Goal: Transaction & Acquisition: Purchase product/service

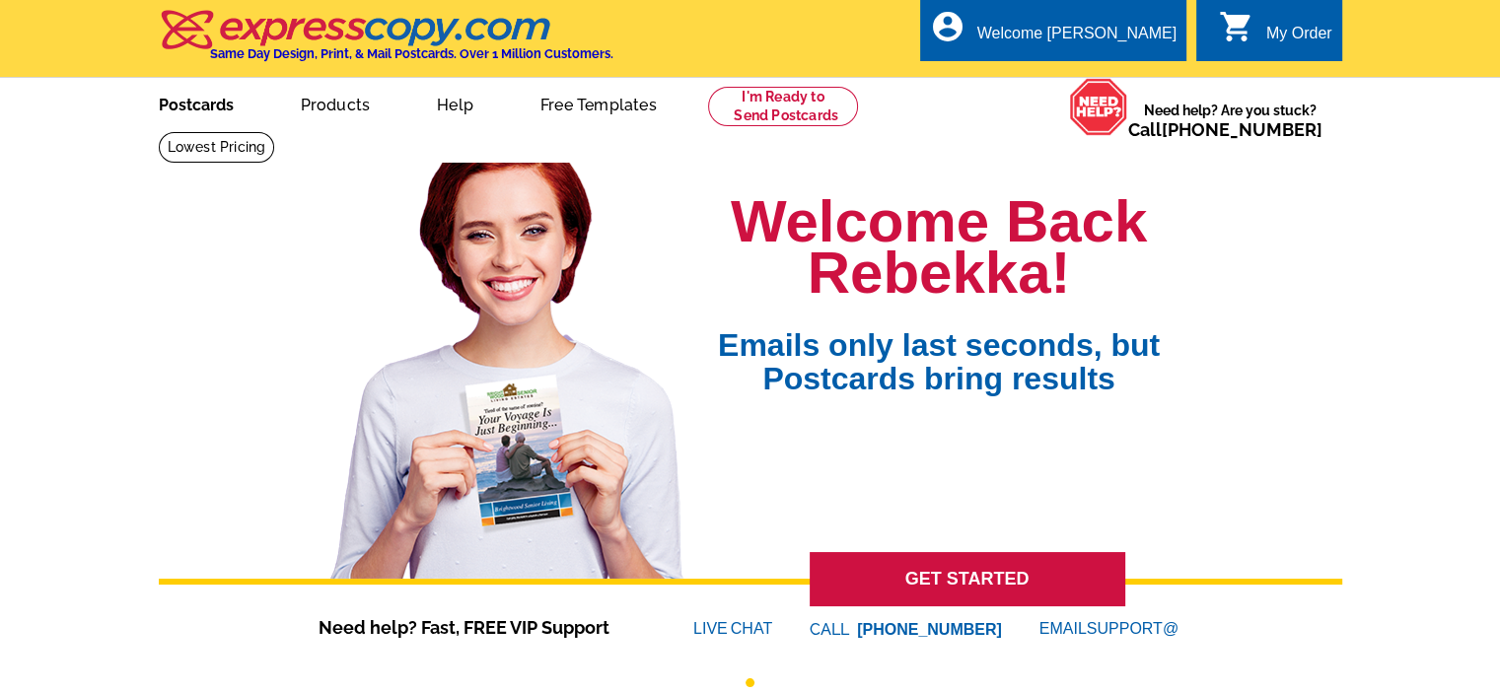
click at [203, 106] on link "Postcards" at bounding box center [196, 103] width 138 height 46
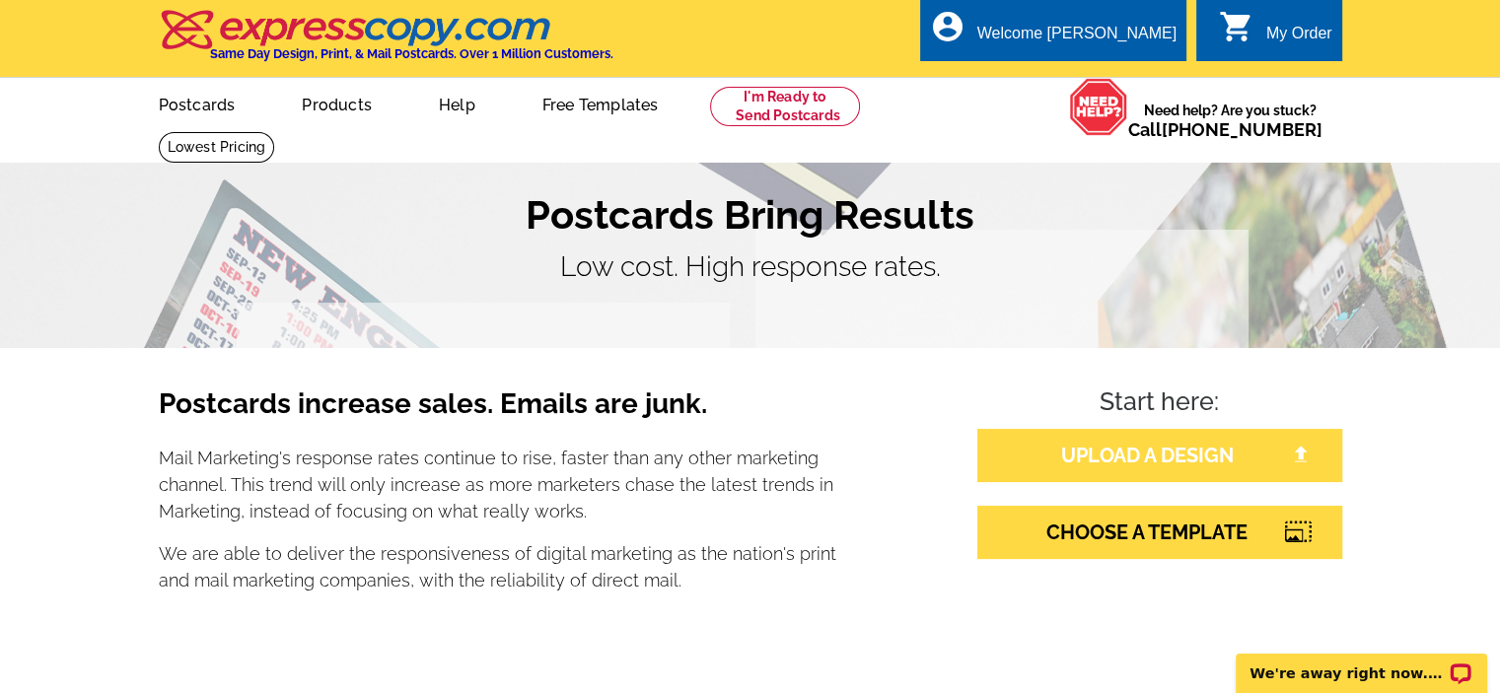
click at [1158, 464] on link "UPLOAD A DESIGN" at bounding box center [1159, 455] width 365 height 53
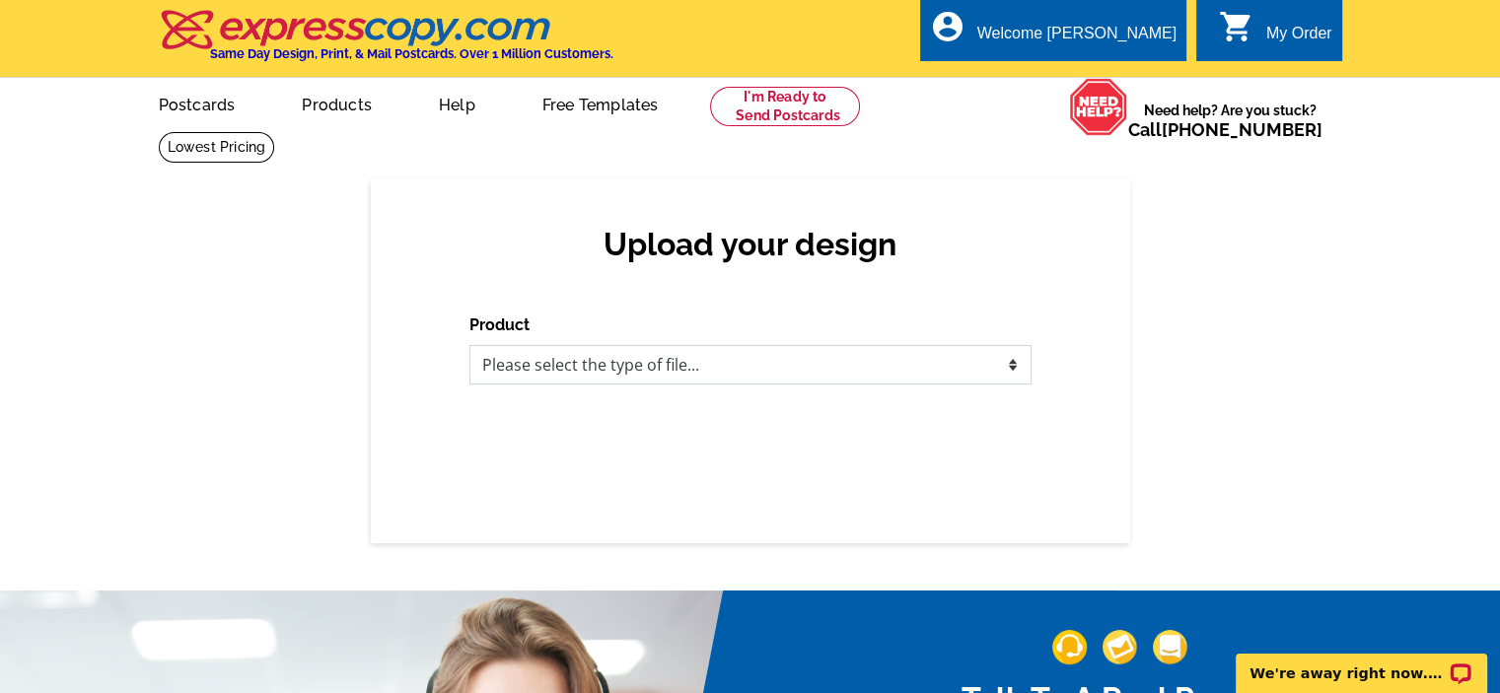
click at [787, 368] on select "Please select the type of file... Postcards Business Cards Letters and flyers G…" at bounding box center [750, 364] width 562 height 39
select select "1"
click at [469, 346] on select "Please select the type of file... Postcards Business Cards Letters and flyers G…" at bounding box center [750, 364] width 562 height 39
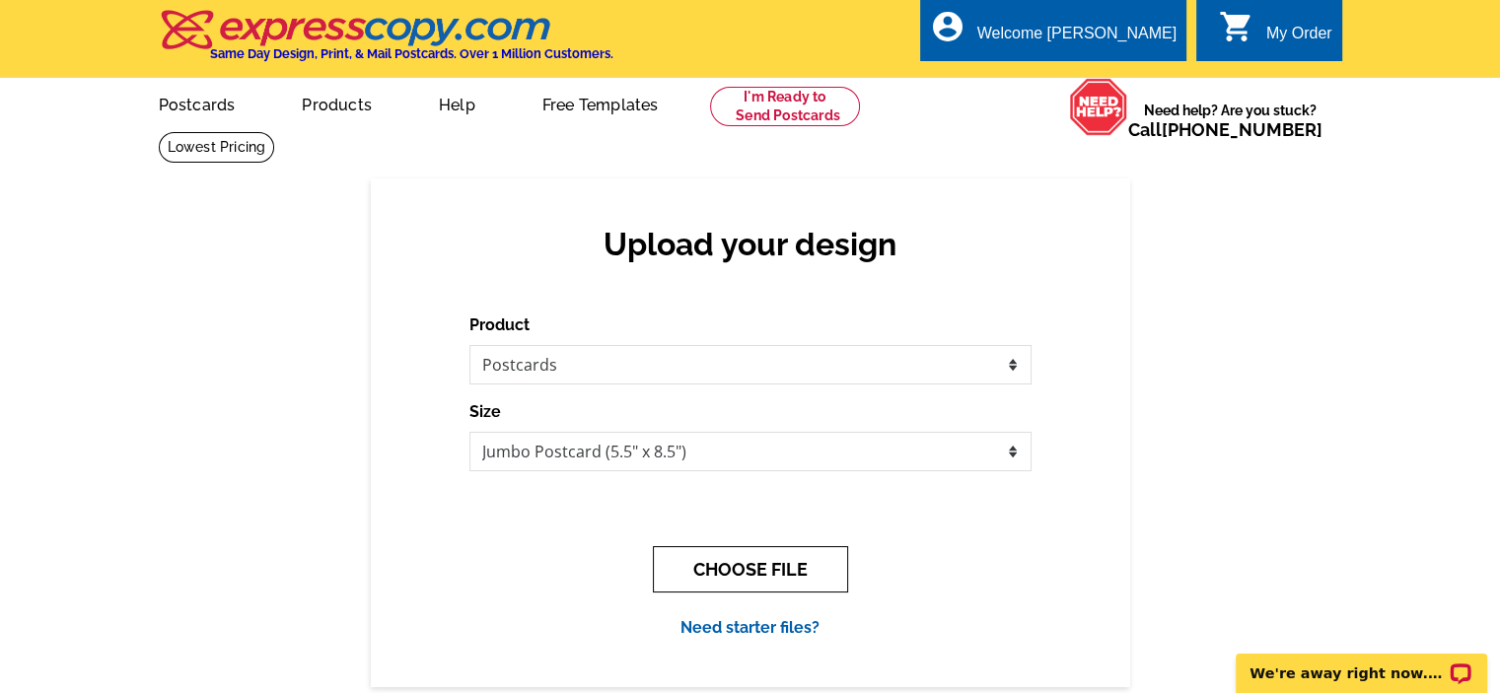
click at [729, 567] on button "CHOOSE FILE" at bounding box center [750, 569] width 195 height 46
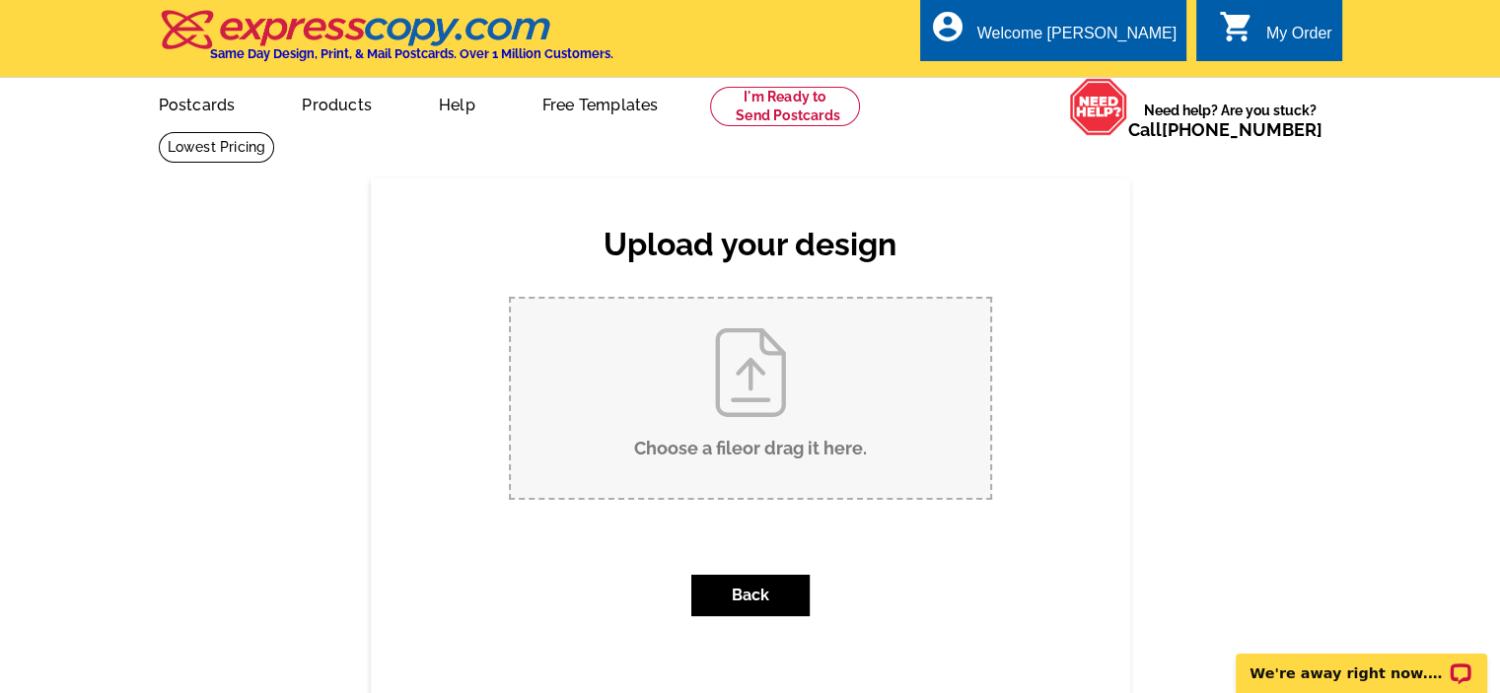
click at [750, 421] on input "Choose a file or drag it here ." at bounding box center [750, 398] width 479 height 199
click at [788, 415] on input "Choose a file or drag it here ." at bounding box center [750, 398] width 479 height 199
click at [766, 399] on input "Choose a file or drag it here ." at bounding box center [750, 398] width 479 height 199
type input "C:\fakepath\RC Autumn Appreciation 5x8 Postcard.pdf"
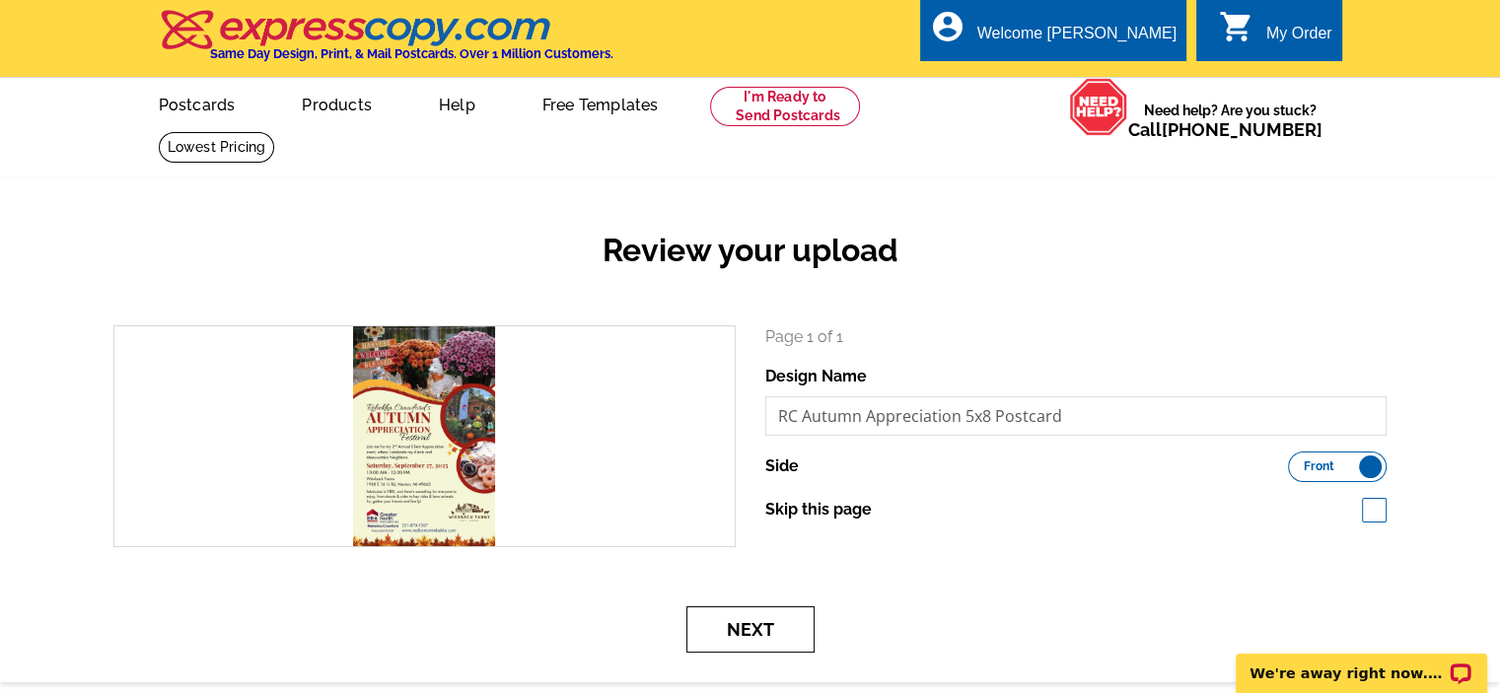
click at [748, 630] on button "Next" at bounding box center [750, 629] width 128 height 46
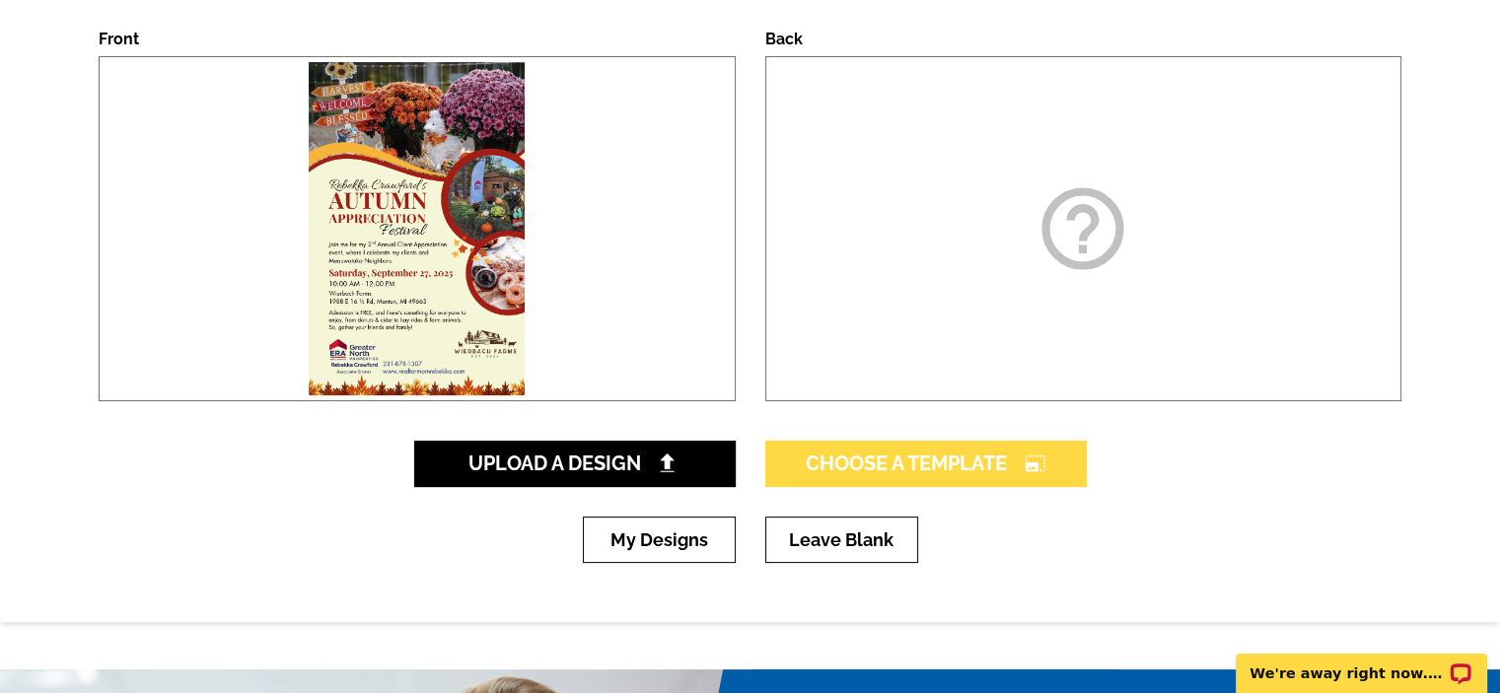
click at [931, 452] on link "Choose A Template photo_size_select_large" at bounding box center [925, 464] width 321 height 46
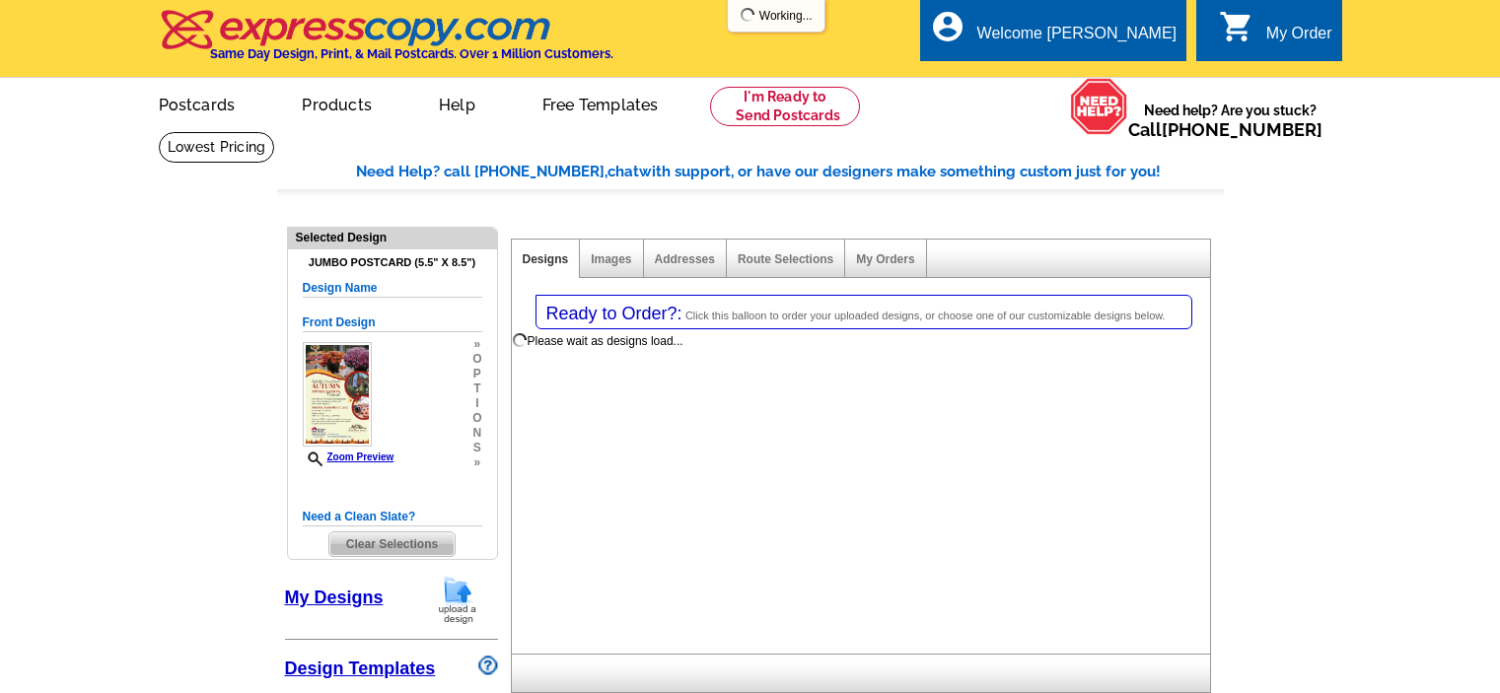
select select "1"
select select "2"
select select "back"
select select "785"
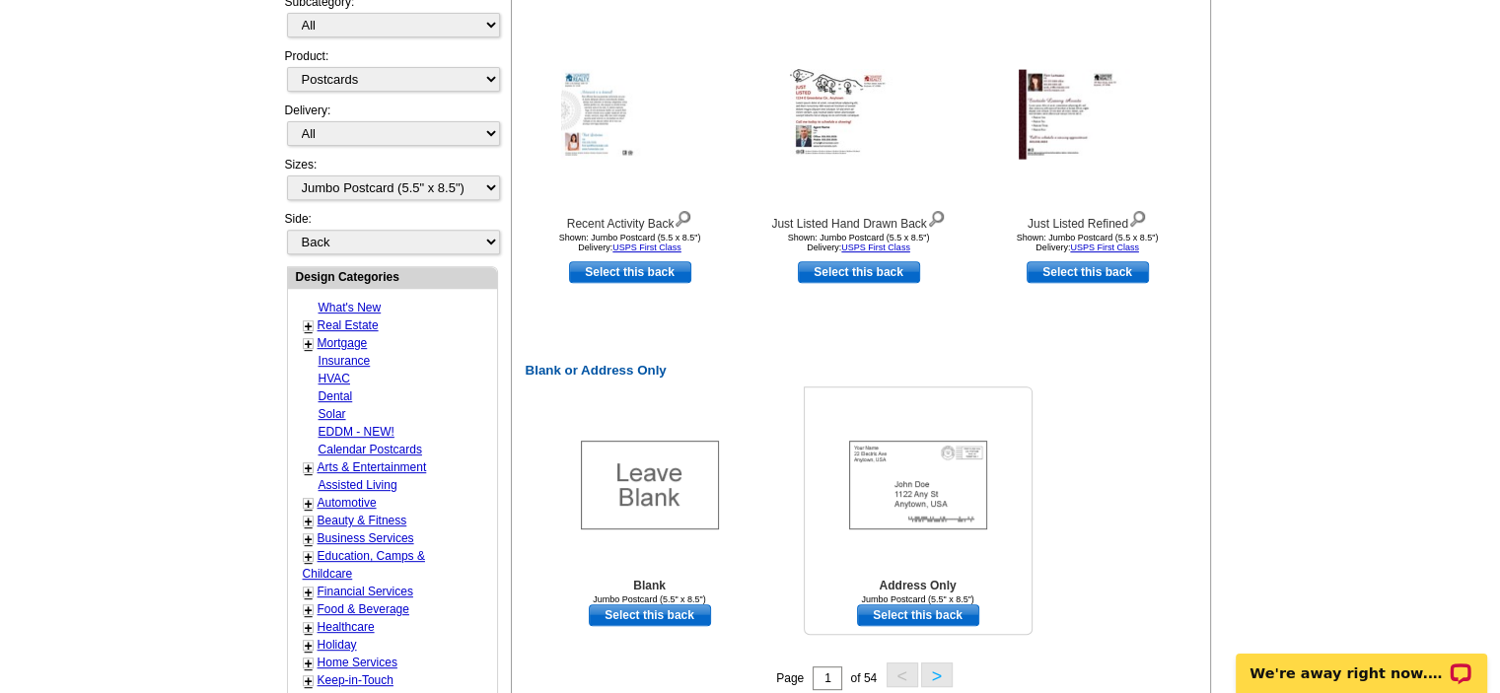
scroll to position [789, 0]
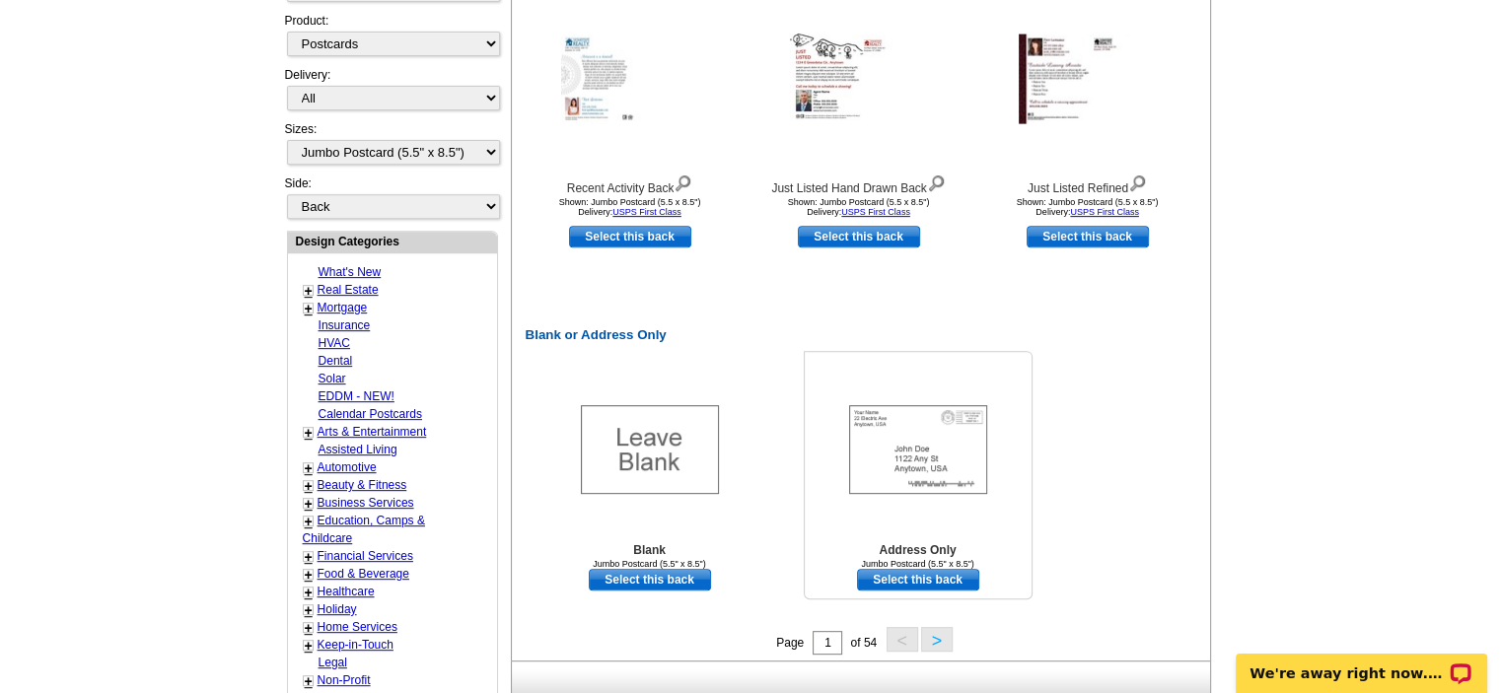
click at [928, 582] on link "Select this back" at bounding box center [918, 580] width 122 height 22
select select "front"
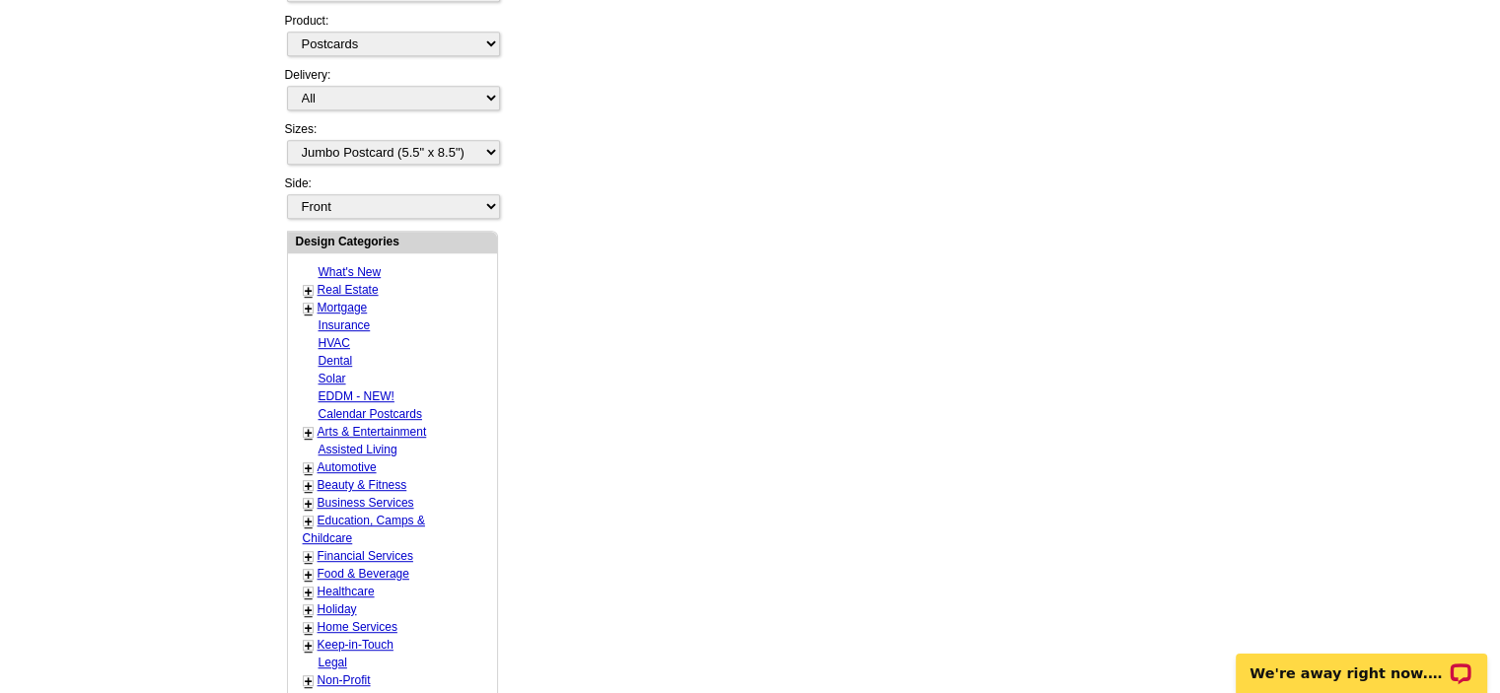
scroll to position [0, 0]
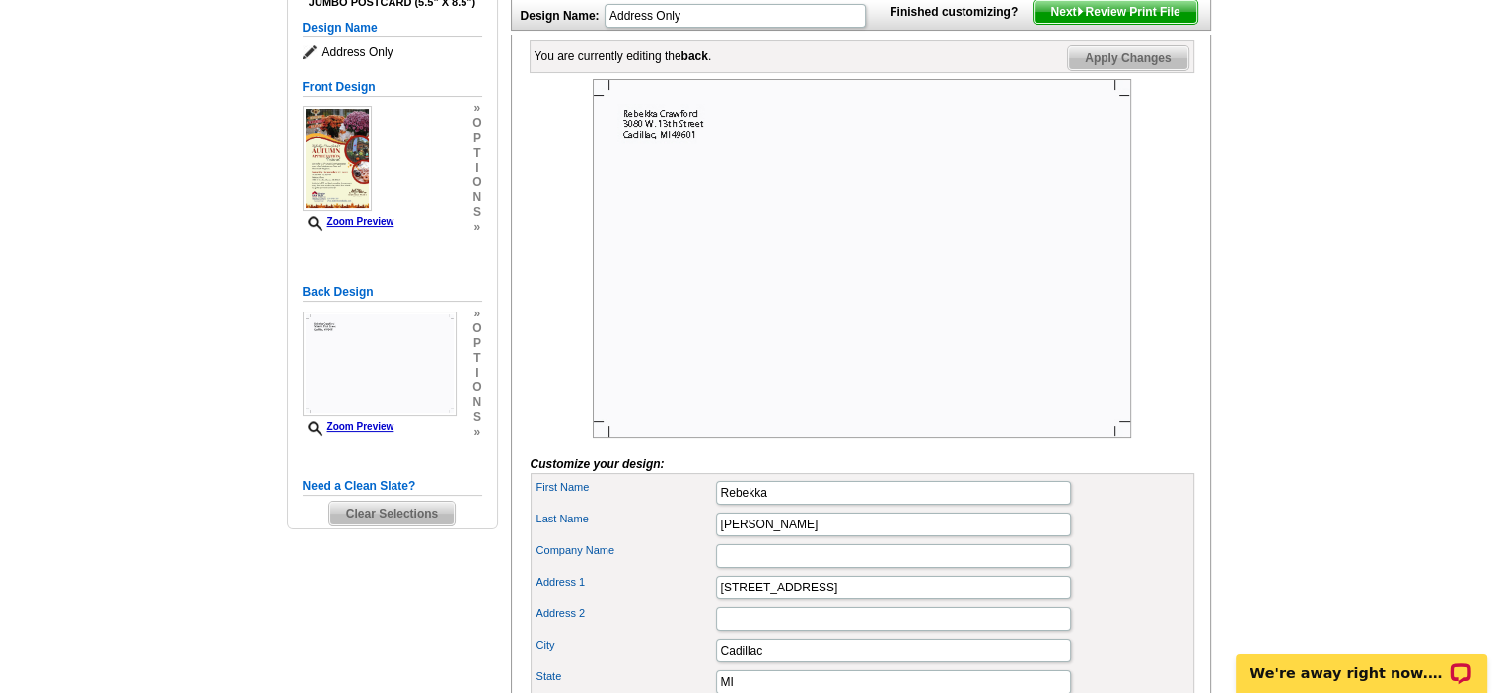
scroll to position [296, 0]
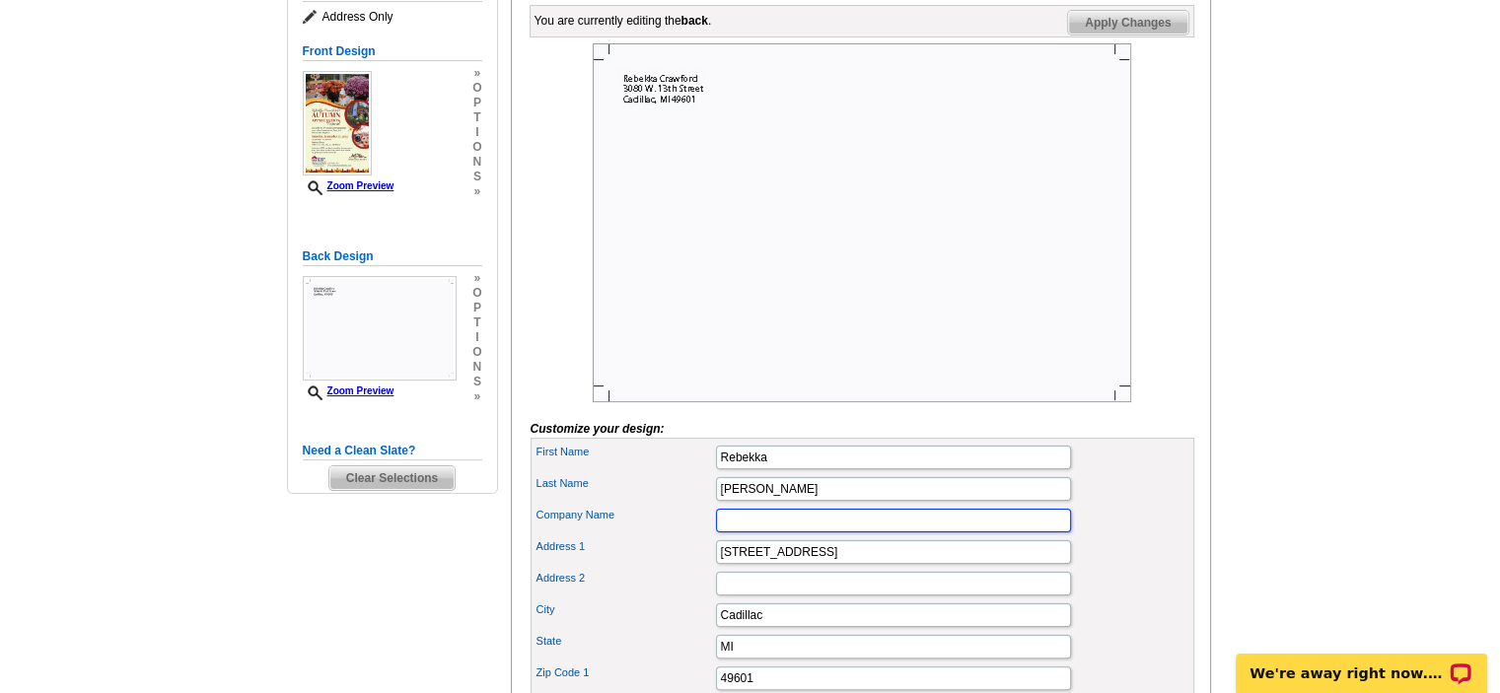
click at [856, 532] on input "Company Name" at bounding box center [893, 521] width 355 height 24
type input "ERA Greater North Properties"
click at [1130, 473] on div "First Name Rebekka" at bounding box center [862, 458] width 656 height 32
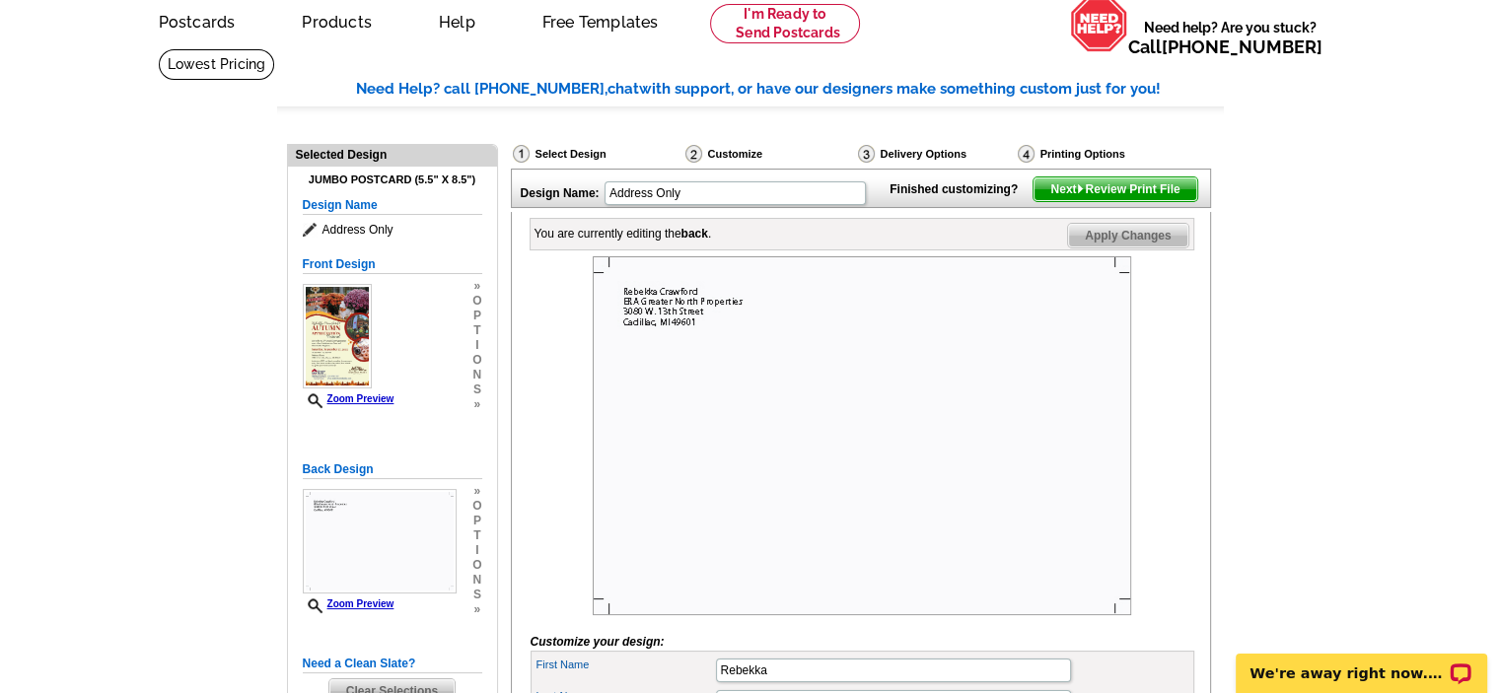
scroll to position [0, 0]
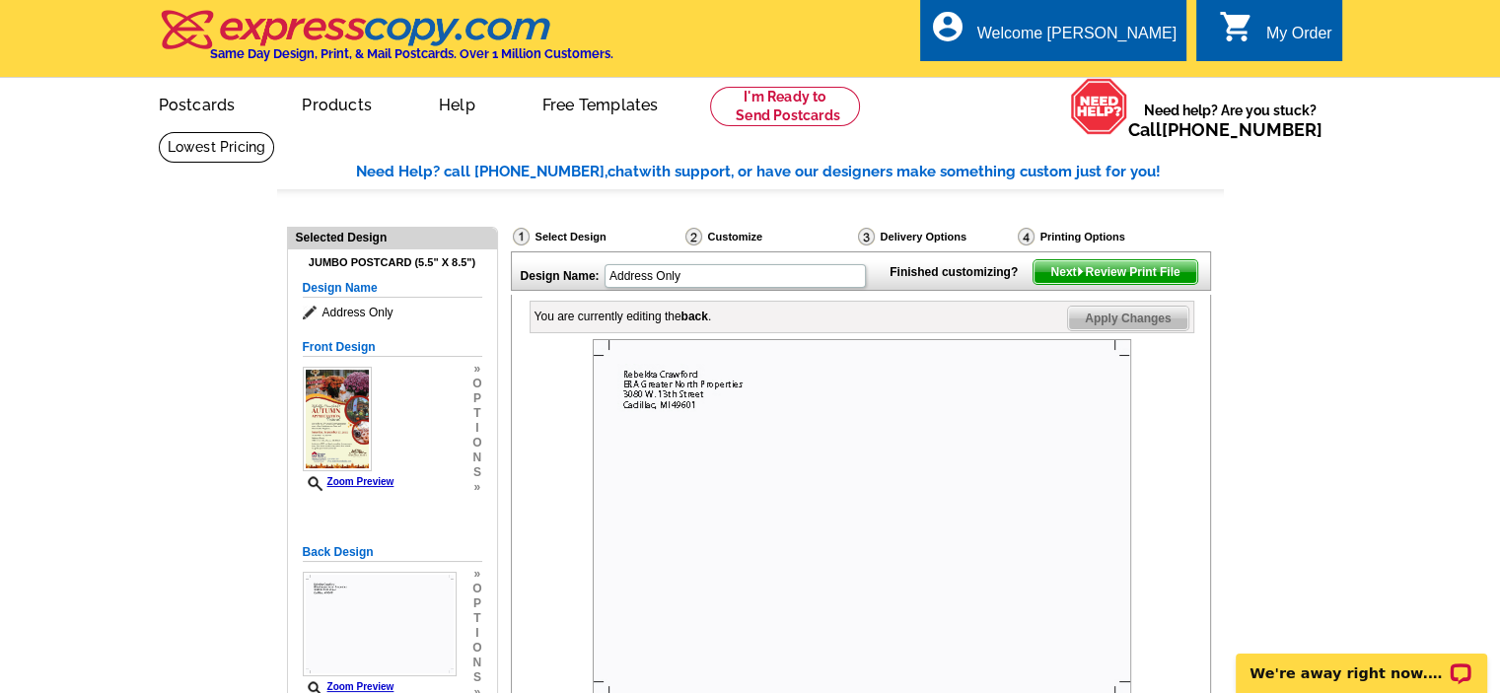
click at [1077, 276] on img at bounding box center [1080, 271] width 9 height 9
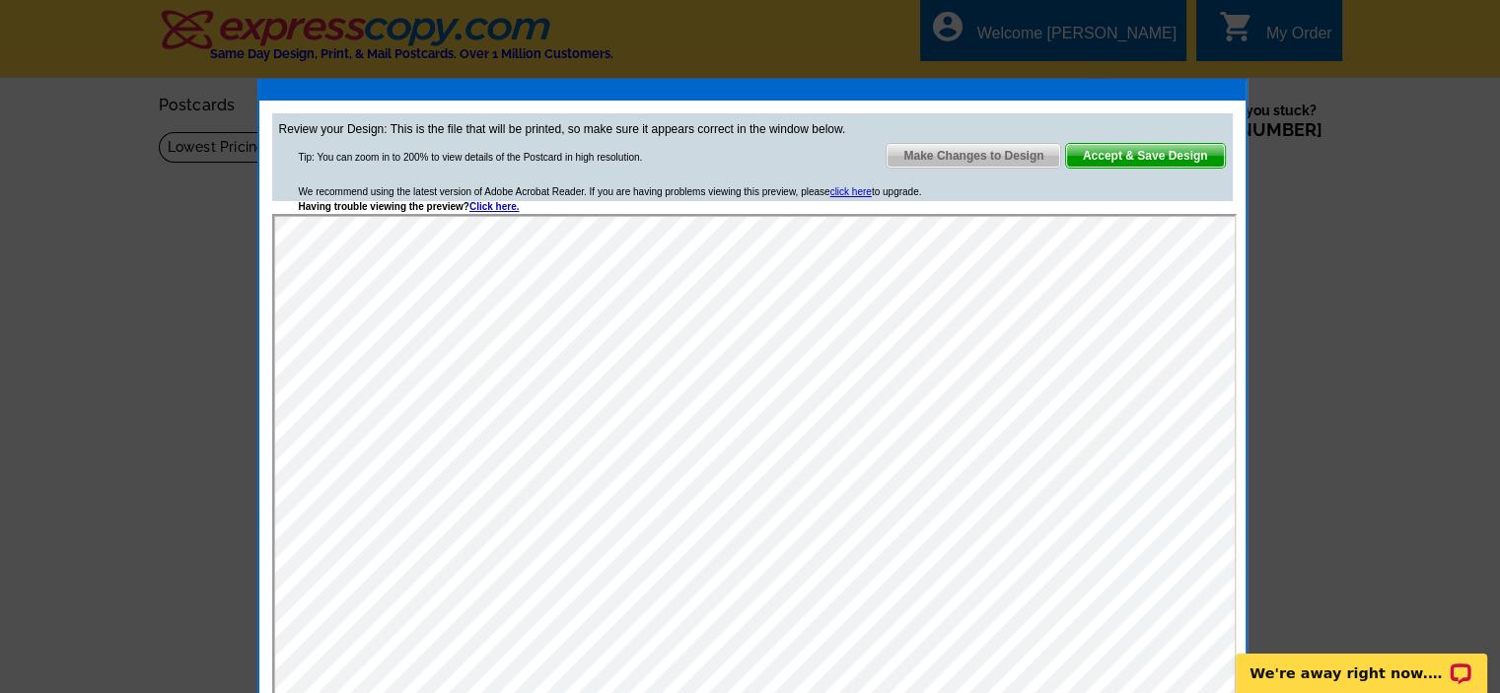
click at [981, 146] on span "Make Changes to Design" at bounding box center [973, 156] width 174 height 24
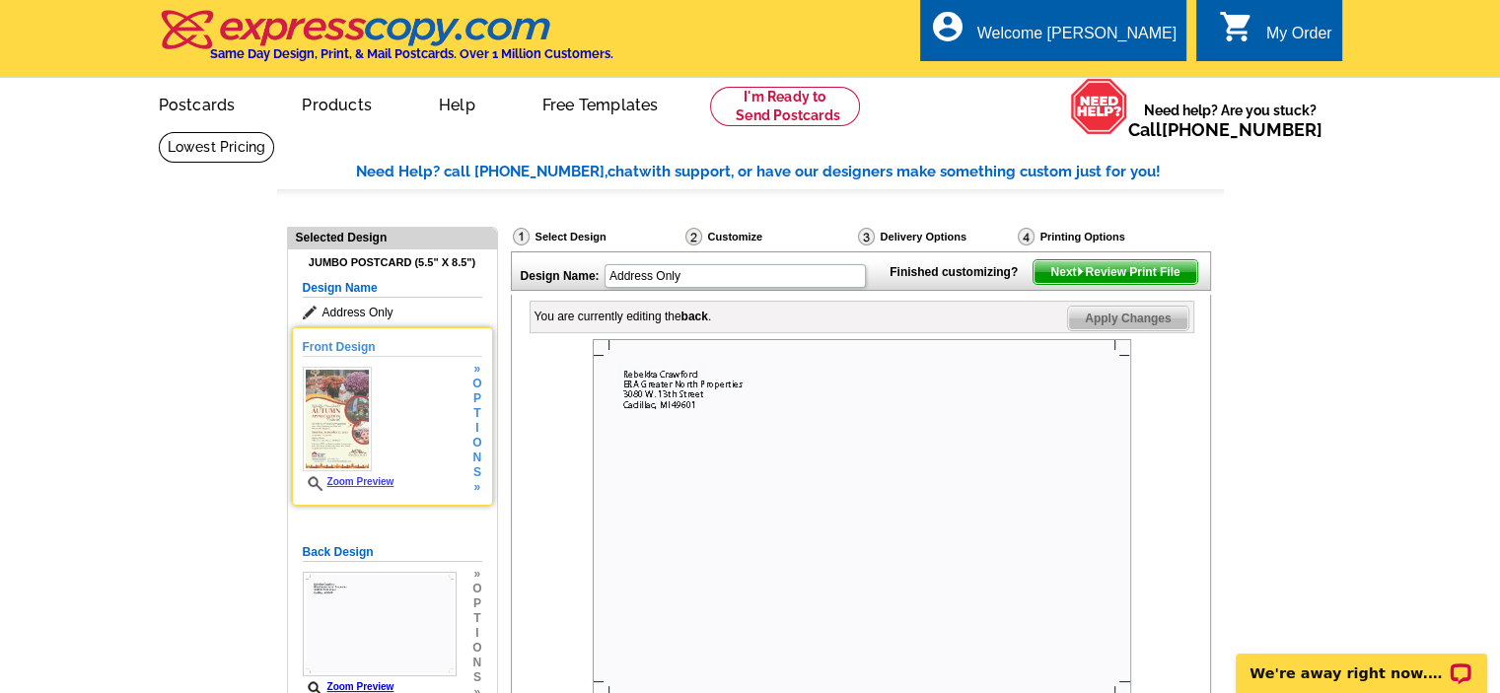
click at [347, 406] on img at bounding box center [338, 419] width 70 height 105
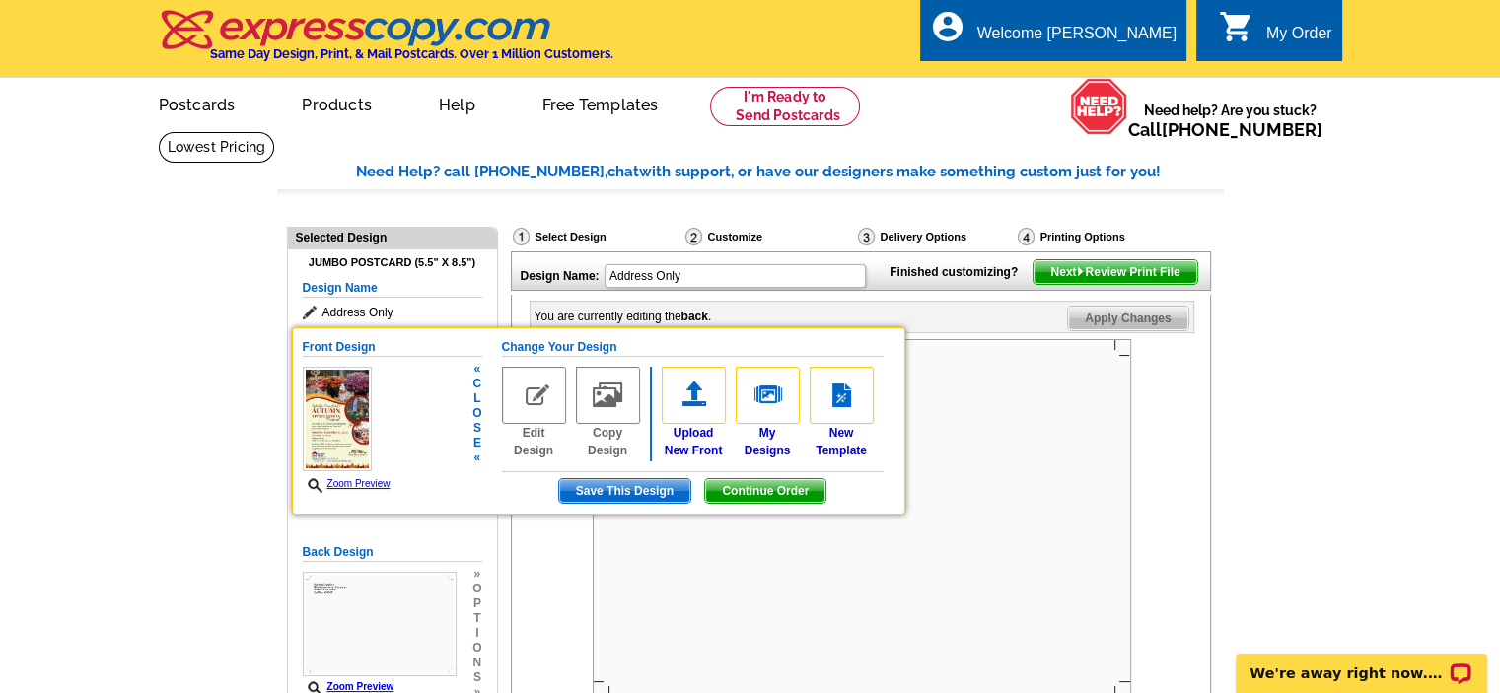
click at [354, 480] on link "Zoom Preview" at bounding box center [347, 483] width 88 height 11
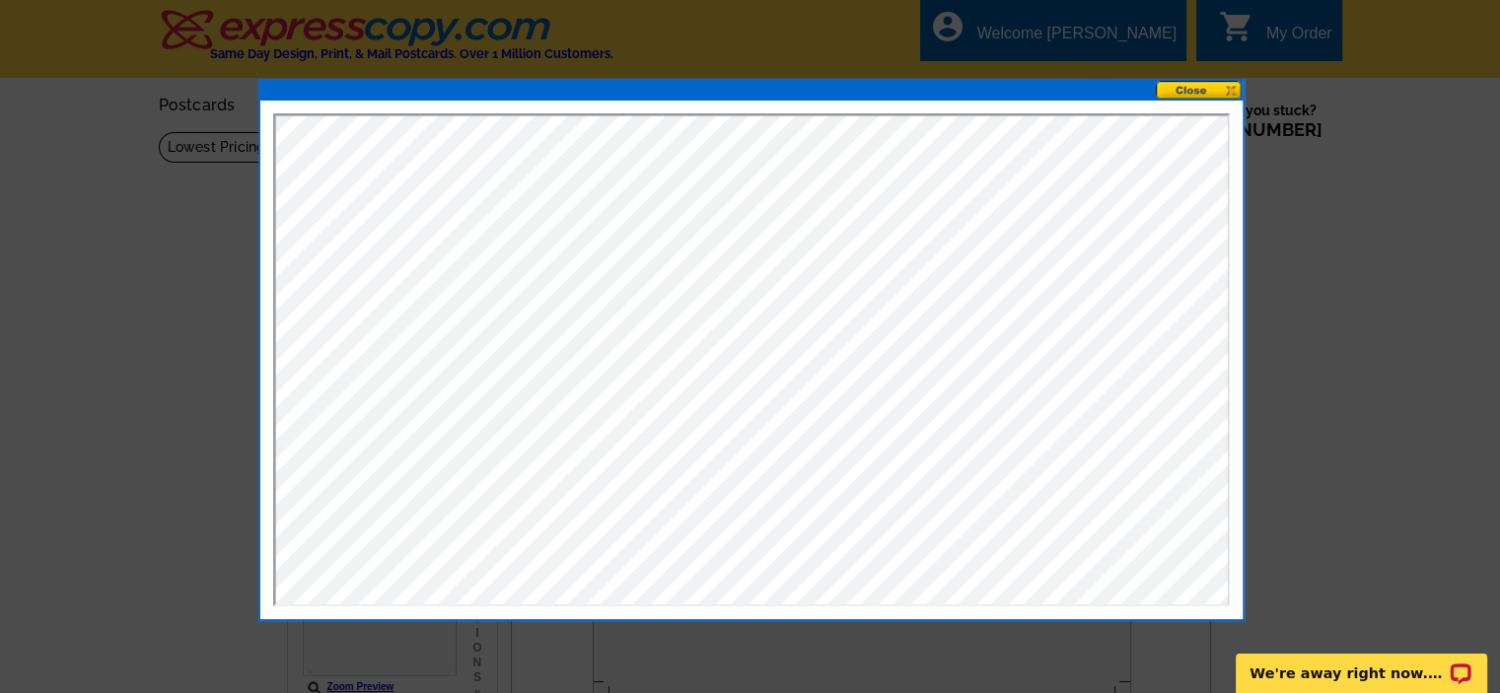
click at [1204, 90] on button at bounding box center [1199, 90] width 87 height 19
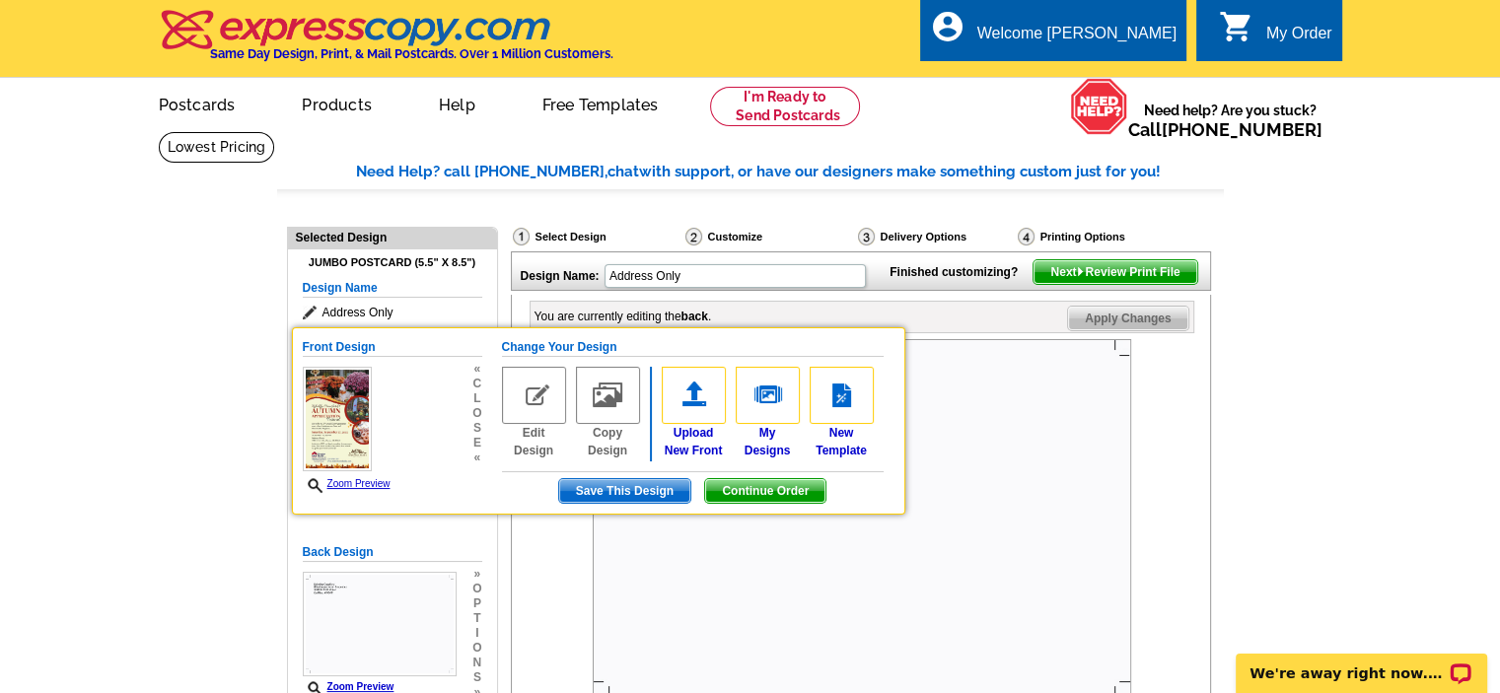
click at [1162, 465] on div at bounding box center [862, 518] width 664 height 359
click at [1120, 284] on span "Next Review Print File" at bounding box center [1114, 272] width 163 height 24
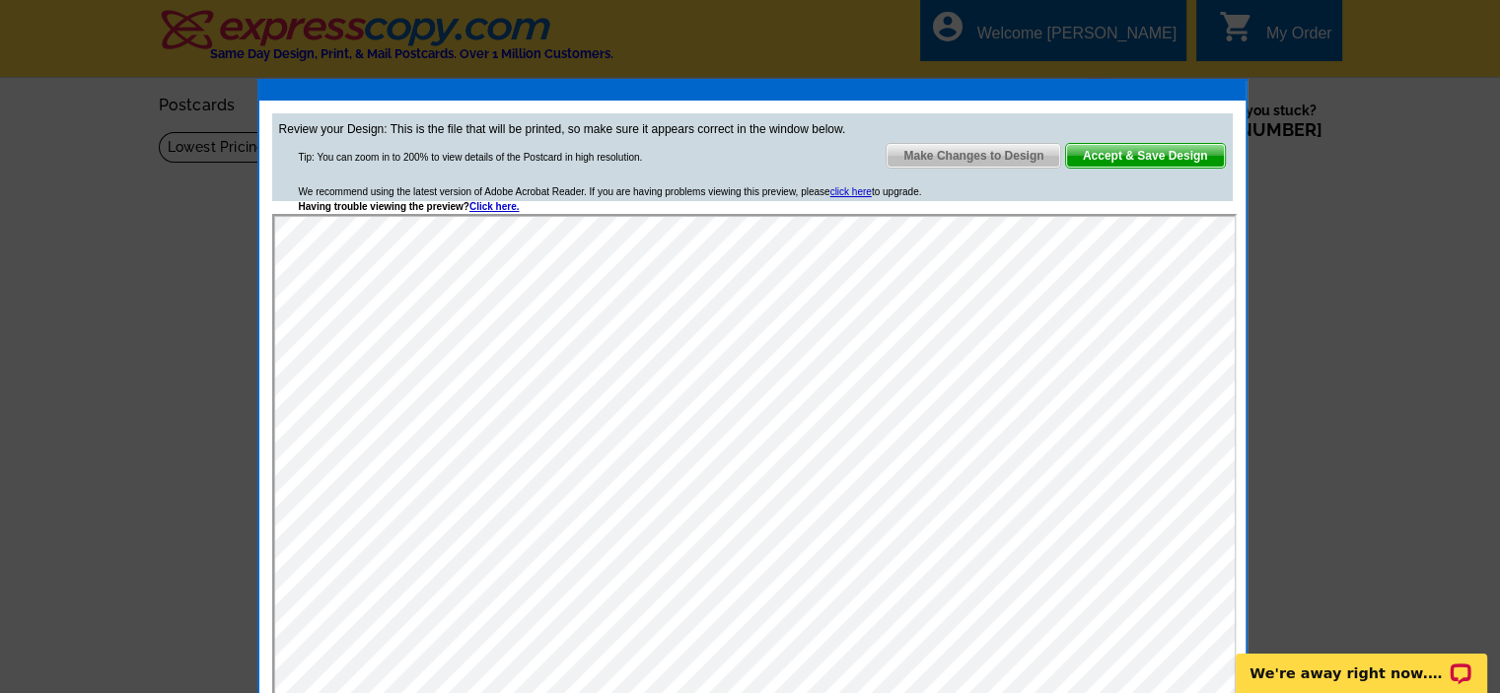
click at [1141, 156] on span "Accept & Save Design" at bounding box center [1145, 156] width 159 height 24
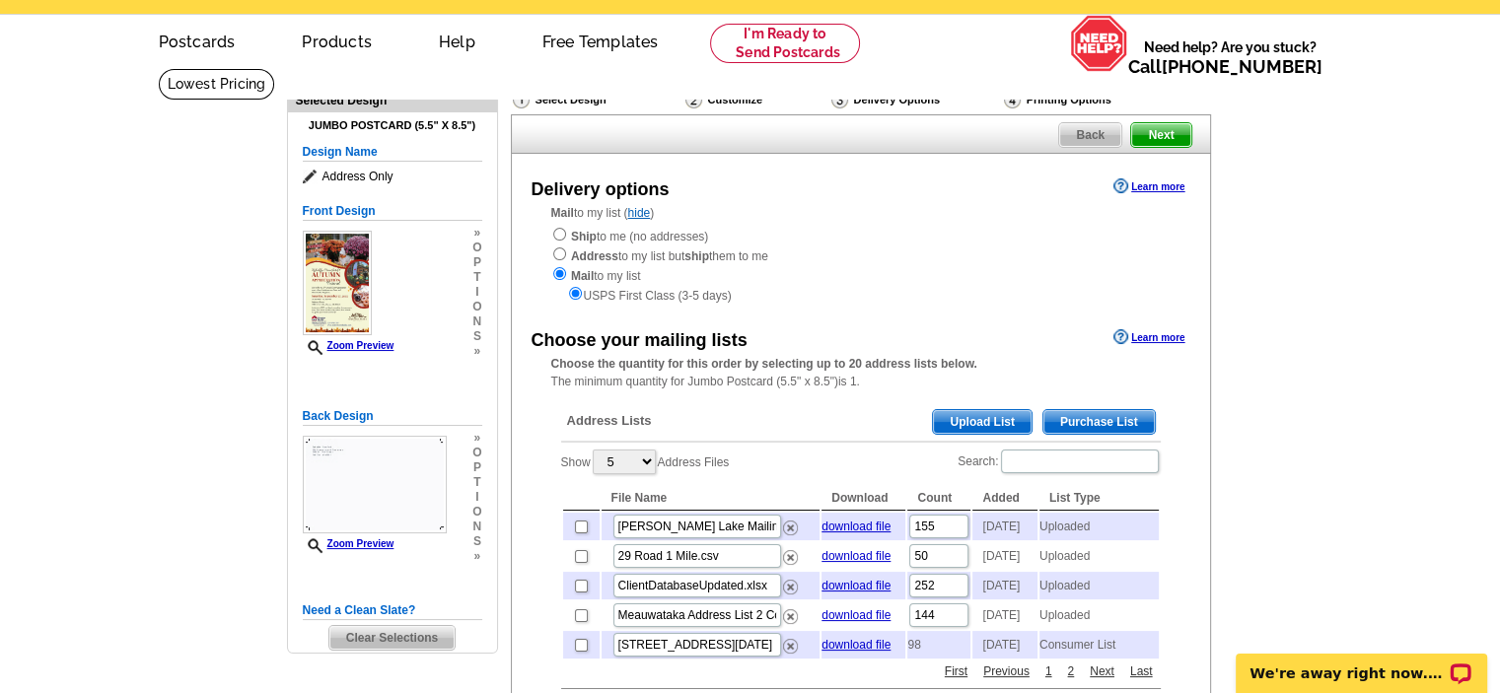
scroll to position [99, 0]
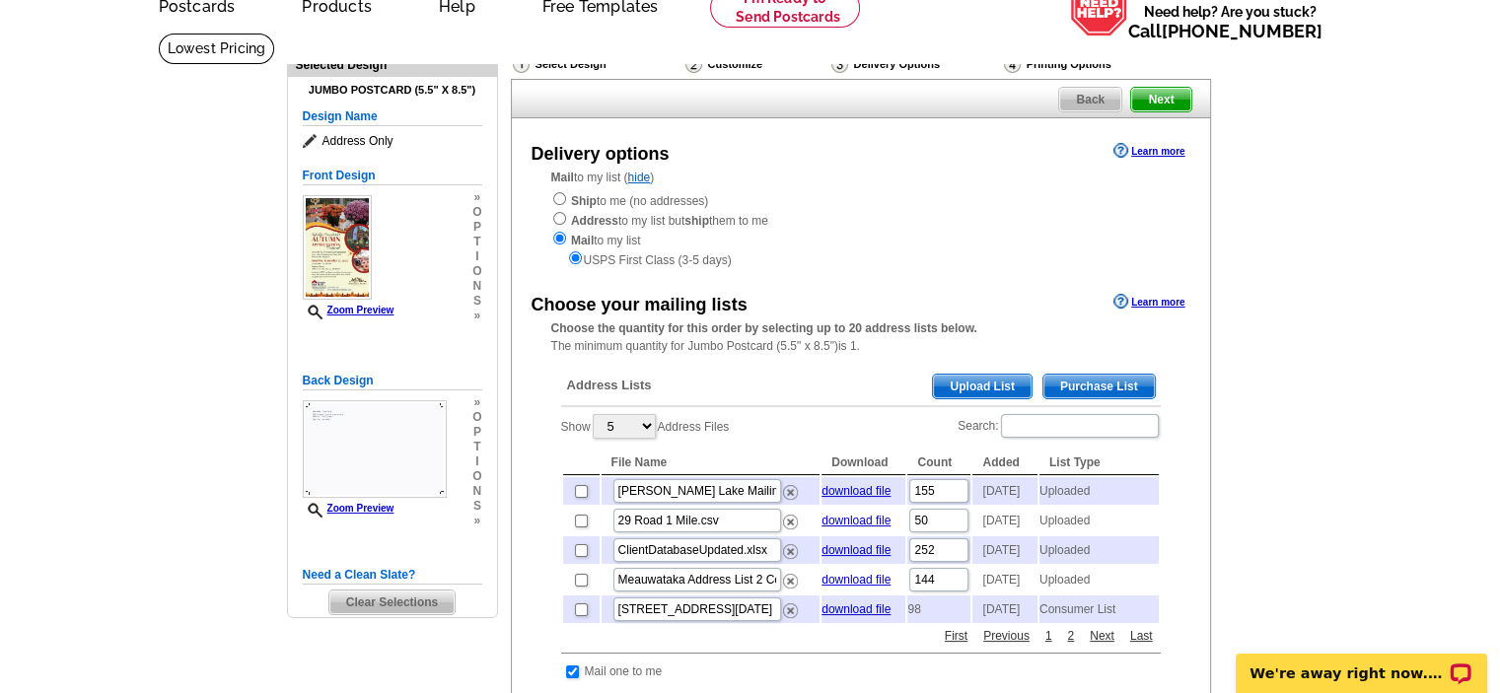
click at [966, 382] on span "Upload List" at bounding box center [982, 387] width 98 height 24
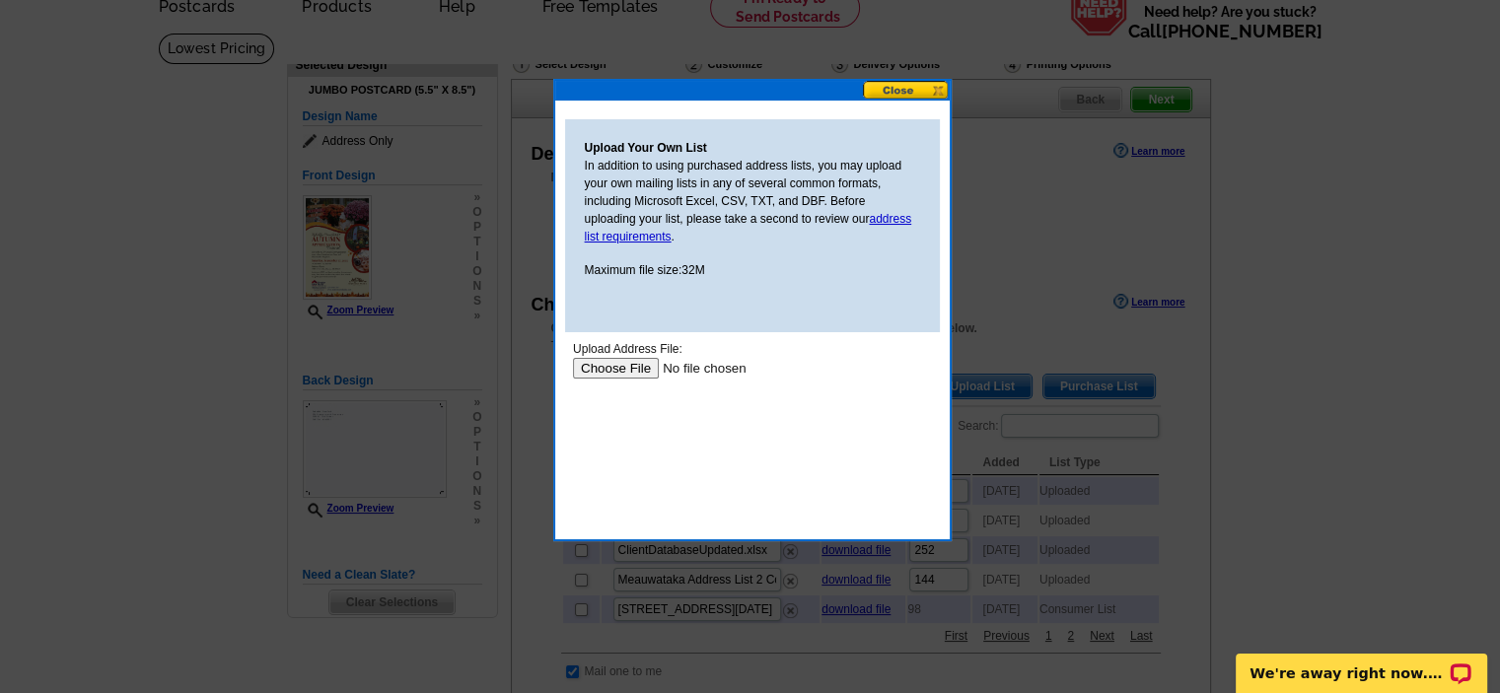
scroll to position [0, 0]
click at [615, 370] on input "file" at bounding box center [696, 368] width 249 height 21
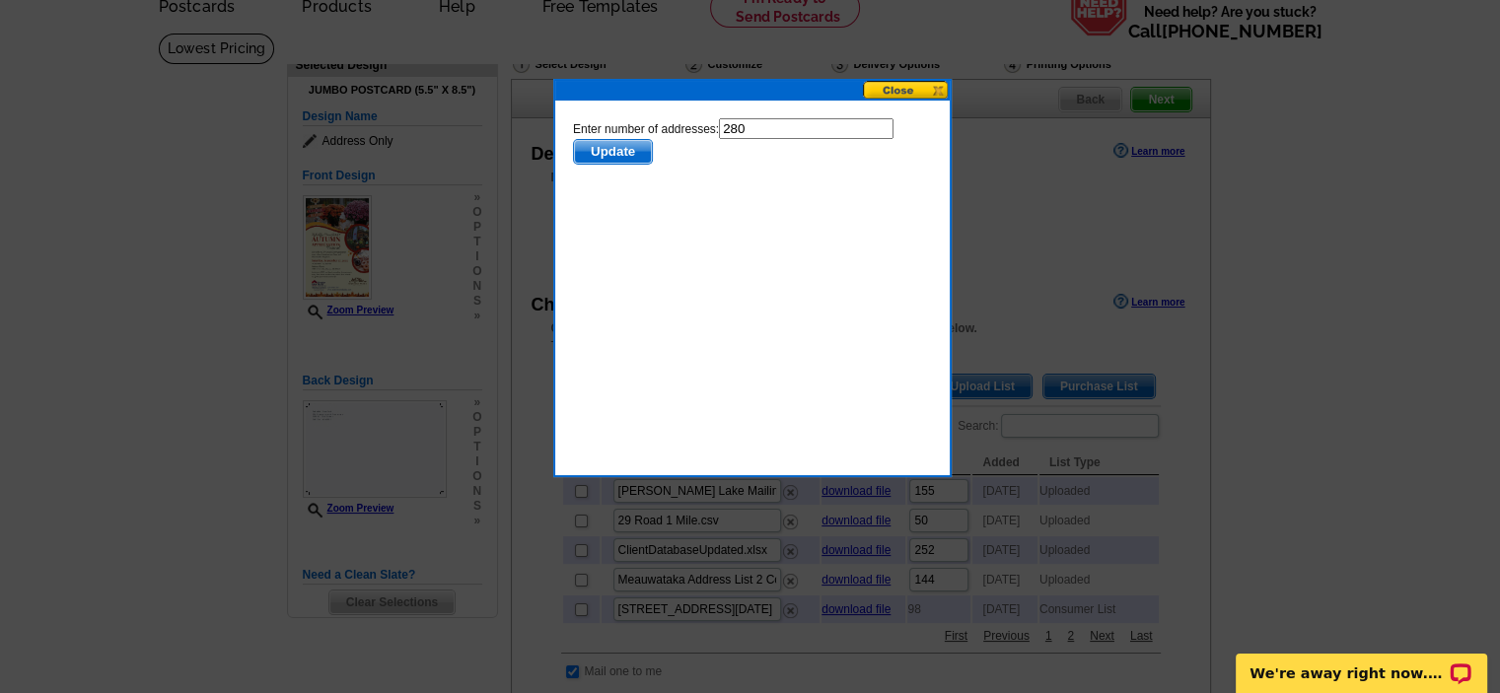
click at [630, 155] on span "Update" at bounding box center [612, 152] width 78 height 24
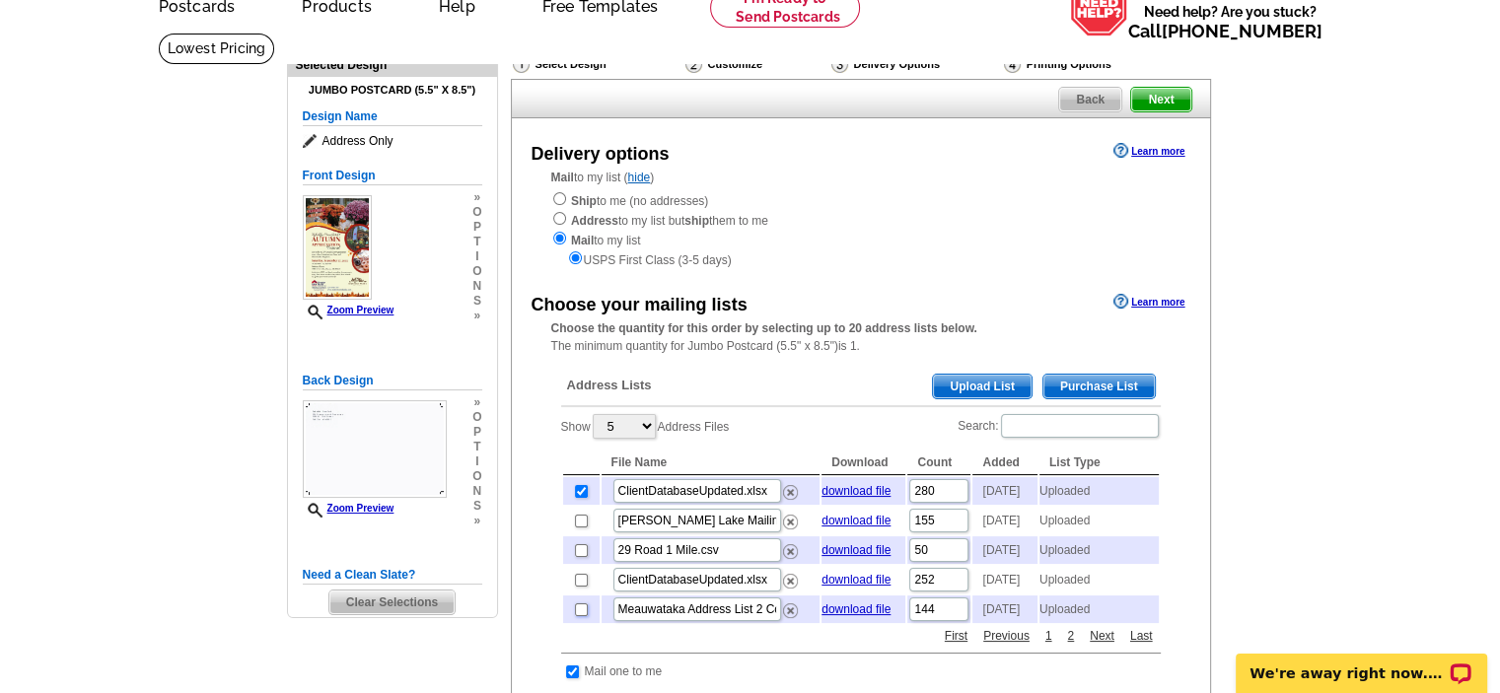
click at [580, 616] on input "checkbox" at bounding box center [581, 609] width 13 height 13
checkbox input "true"
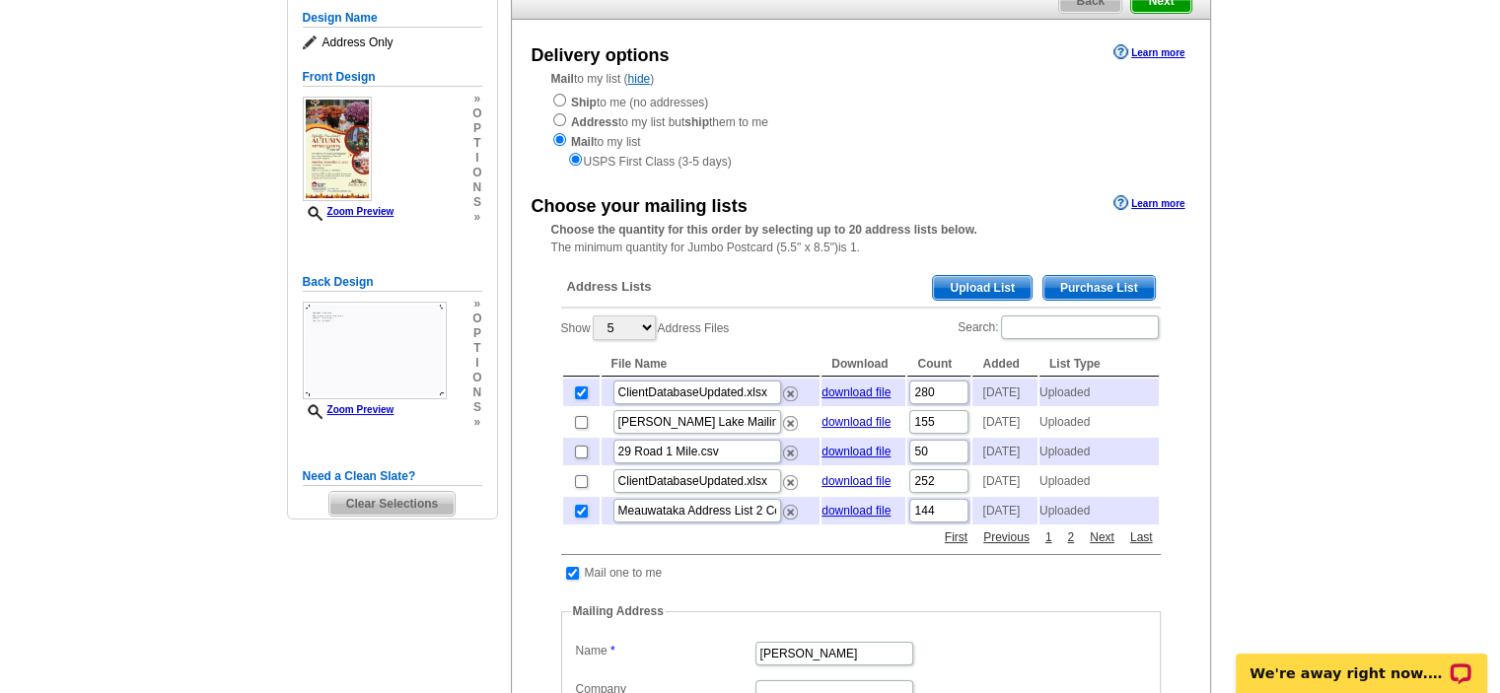
scroll to position [296, 0]
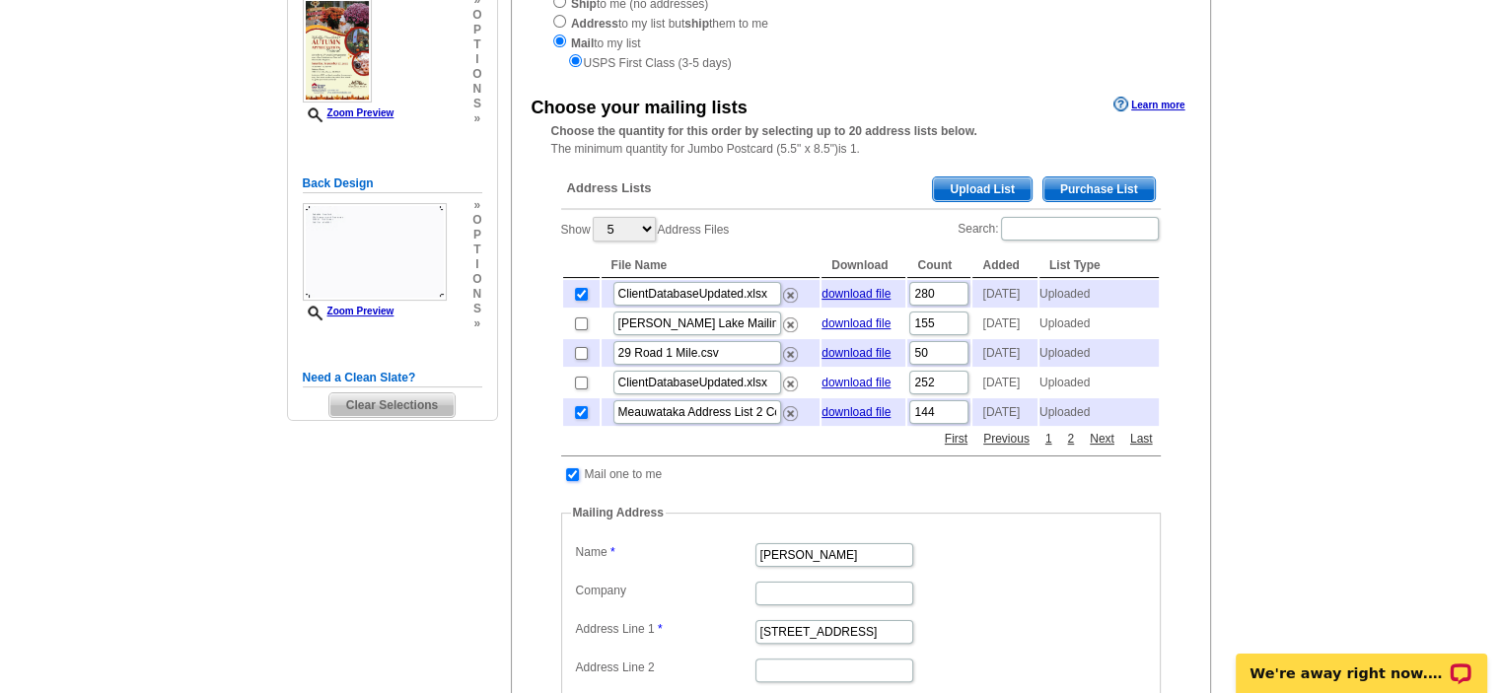
click at [572, 481] on input "checkbox" at bounding box center [572, 474] width 13 height 13
checkbox input "false"
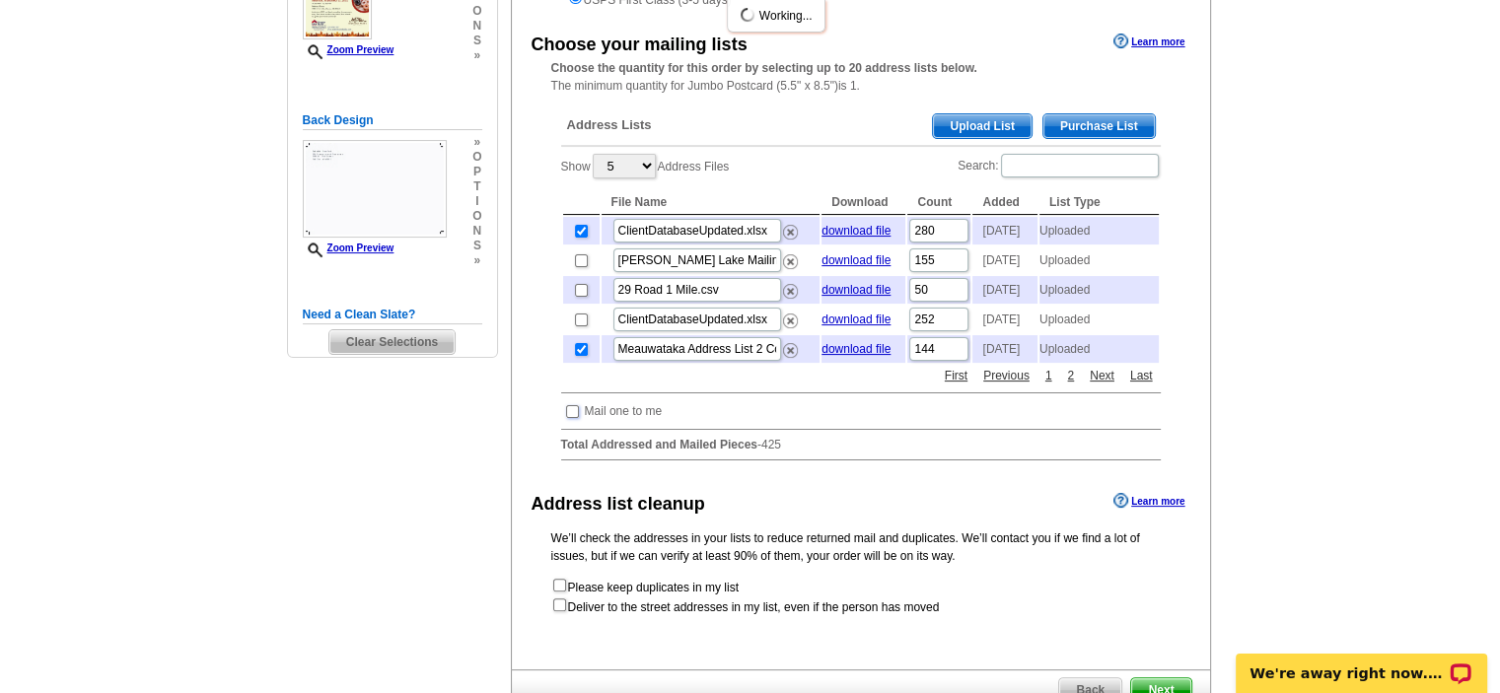
scroll to position [394, 0]
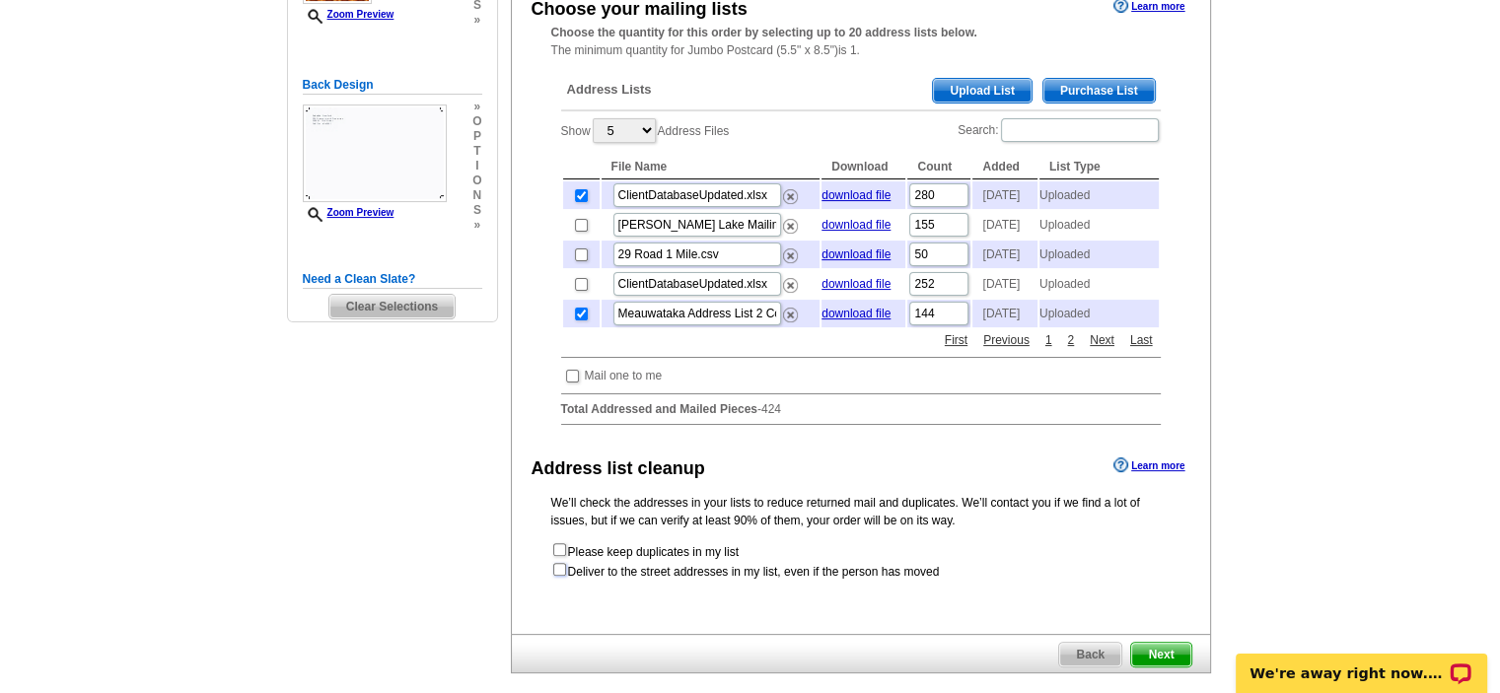
click at [557, 576] on input "checkbox" at bounding box center [559, 569] width 13 height 13
checkbox input "true"
radio input "true"
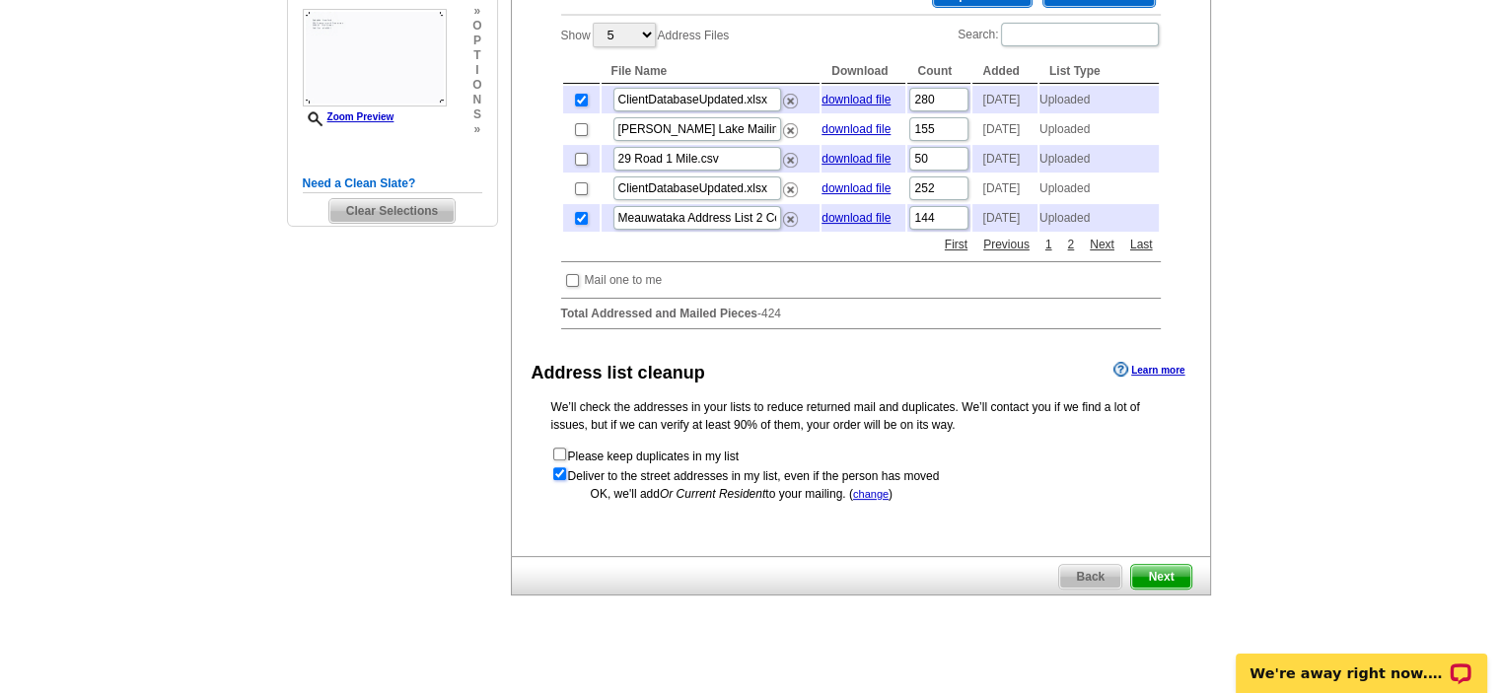
scroll to position [493, 0]
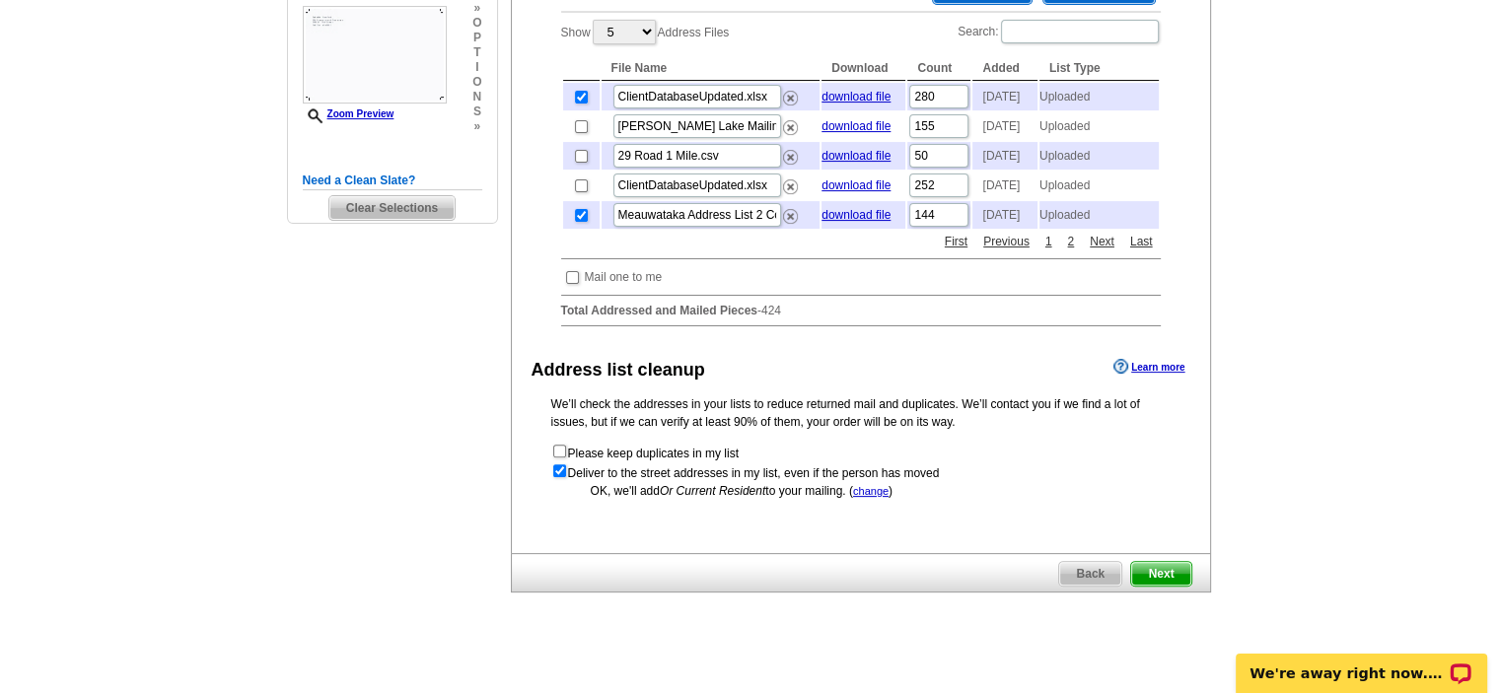
click at [1163, 586] on span "Next" at bounding box center [1160, 574] width 59 height 24
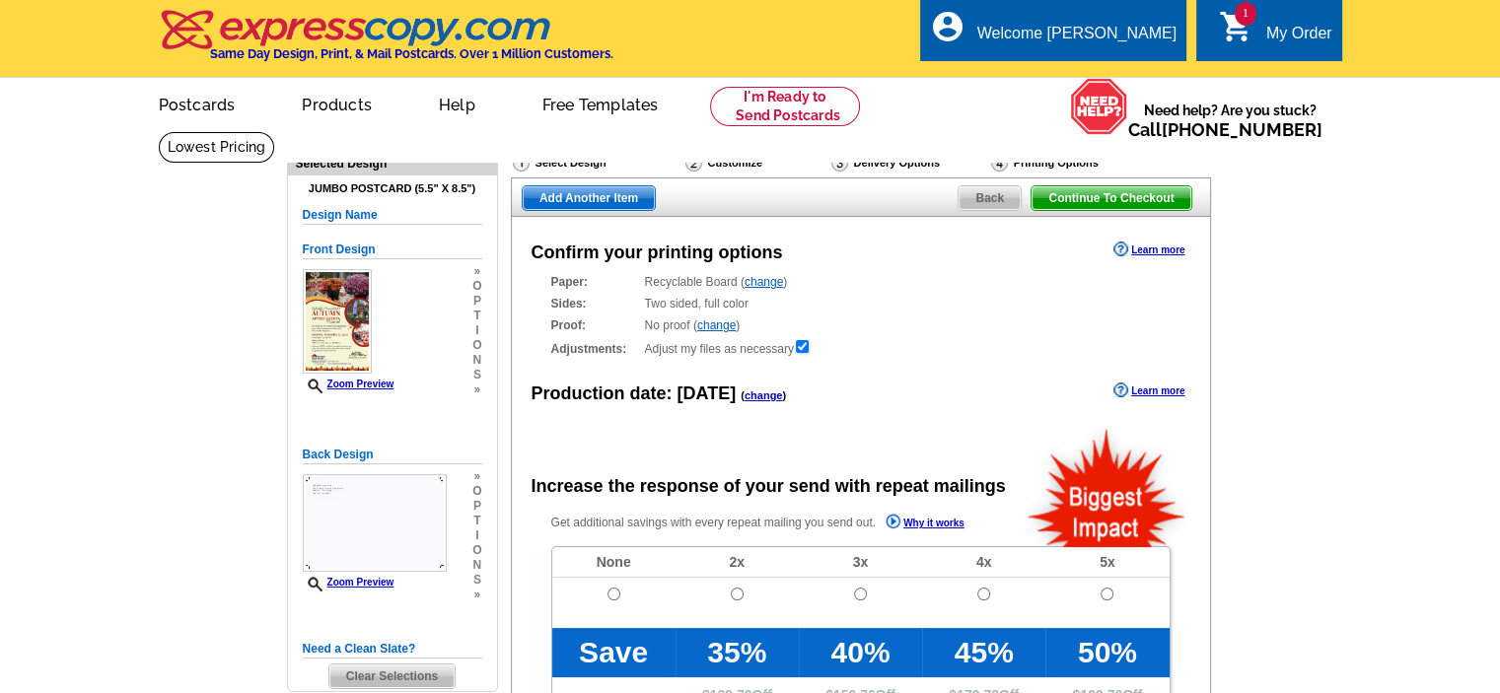
radio input "false"
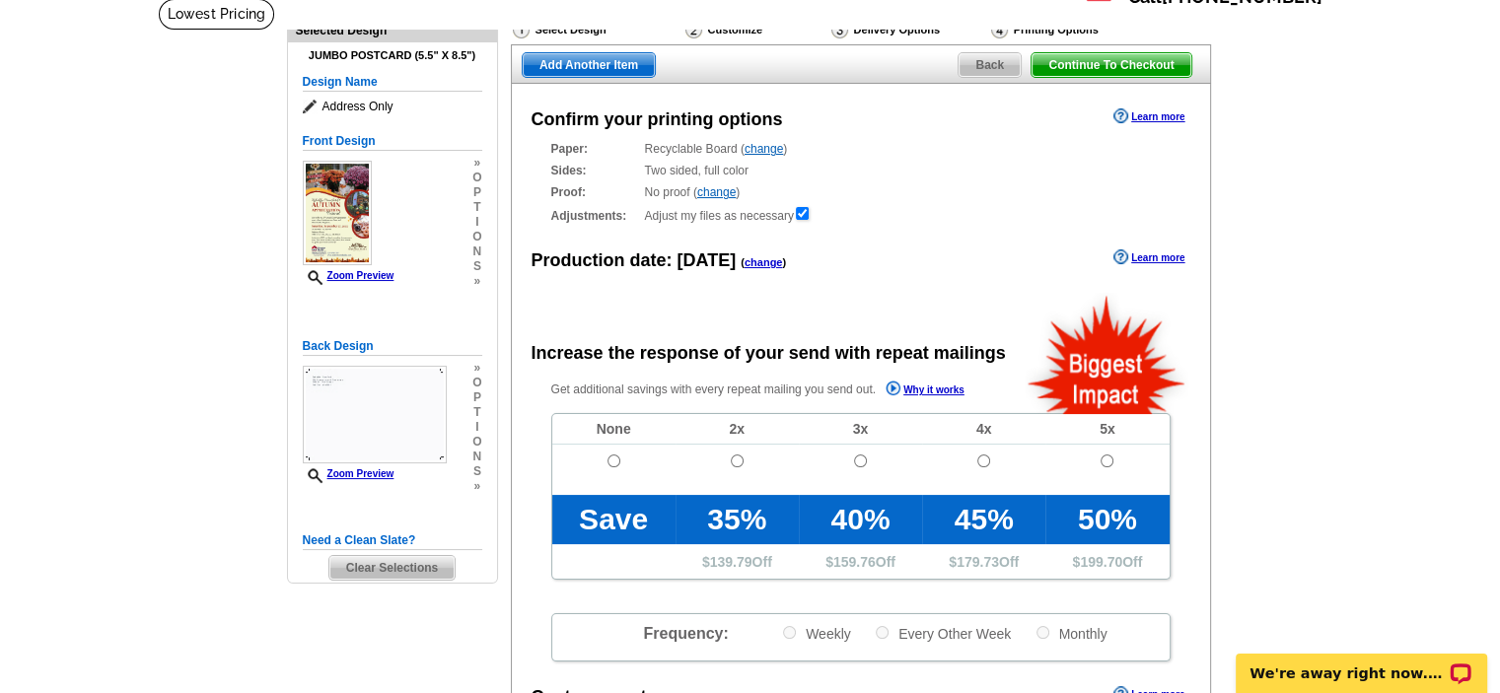
scroll to position [99, 0]
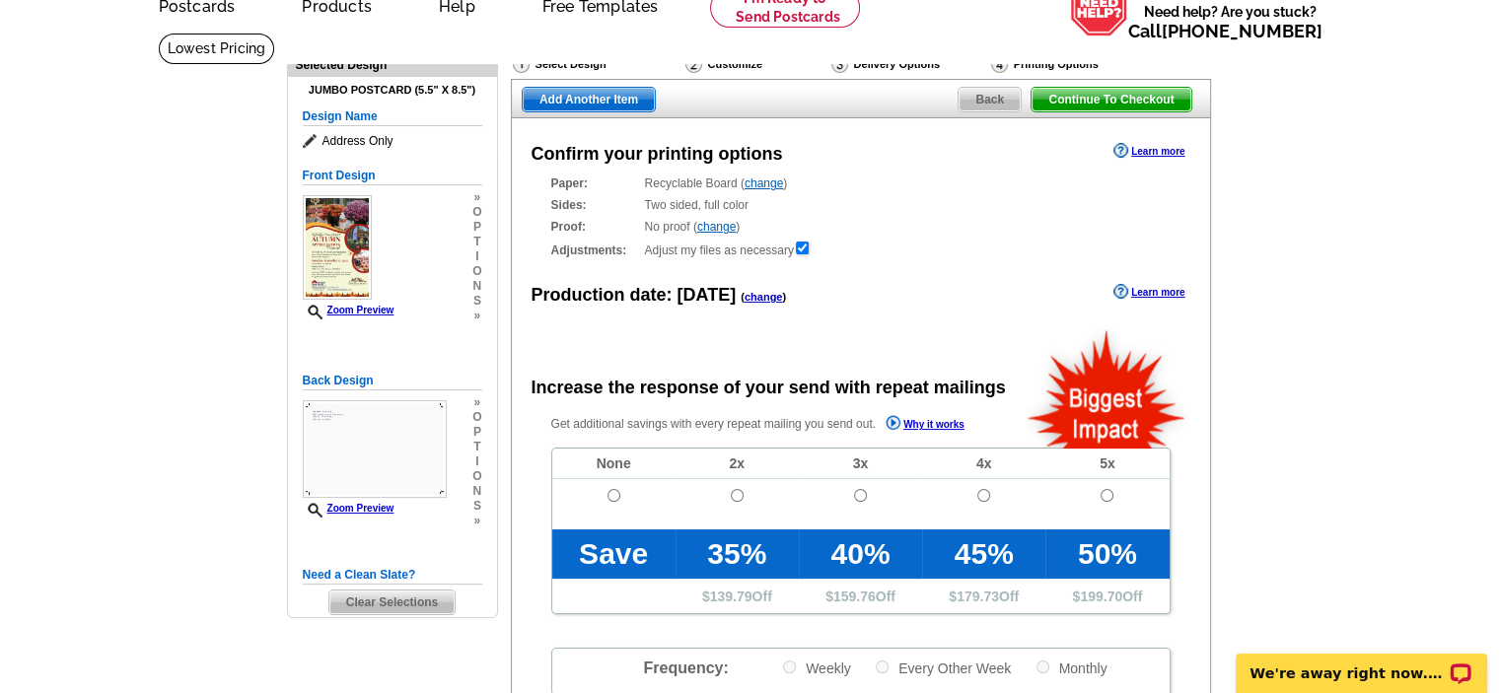
click at [1105, 98] on span "Continue To Checkout" at bounding box center [1110, 100] width 159 height 24
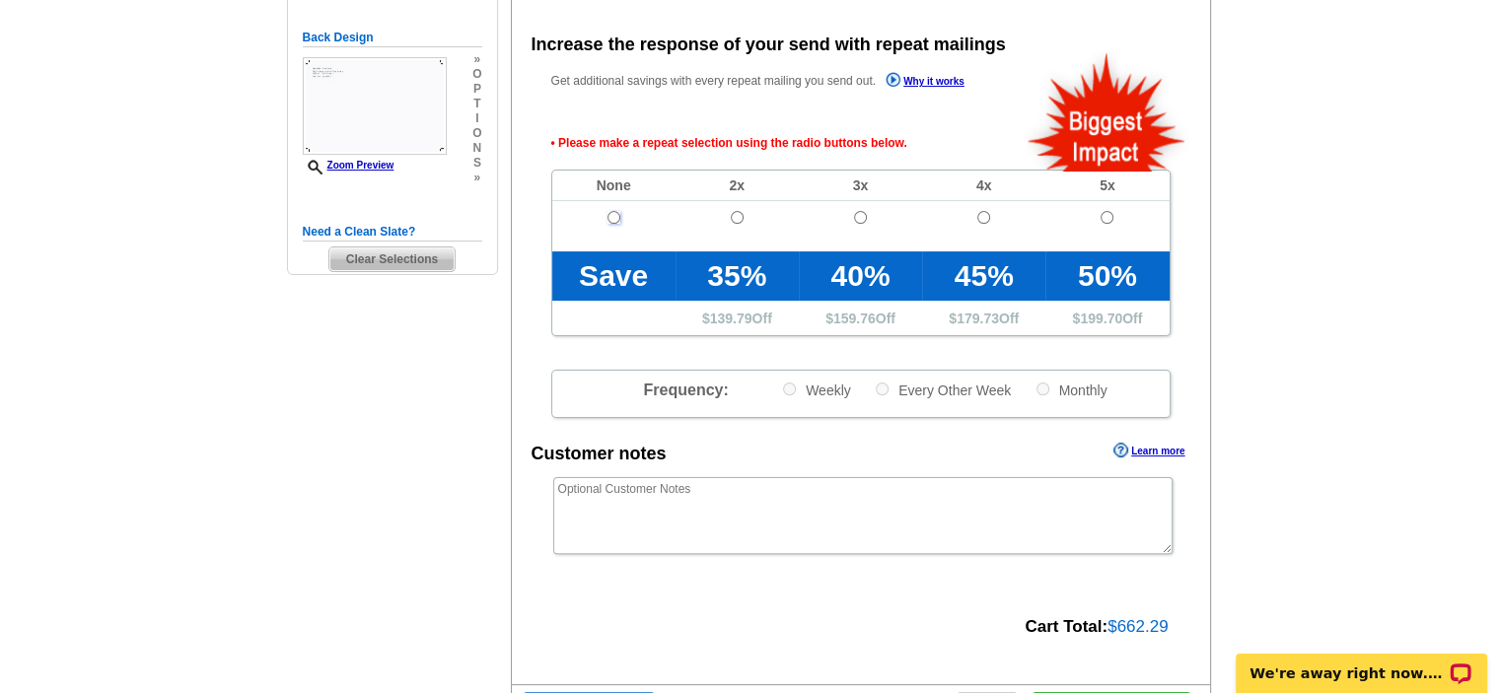
click at [609, 212] on input "radio" at bounding box center [613, 217] width 13 height 13
radio input "true"
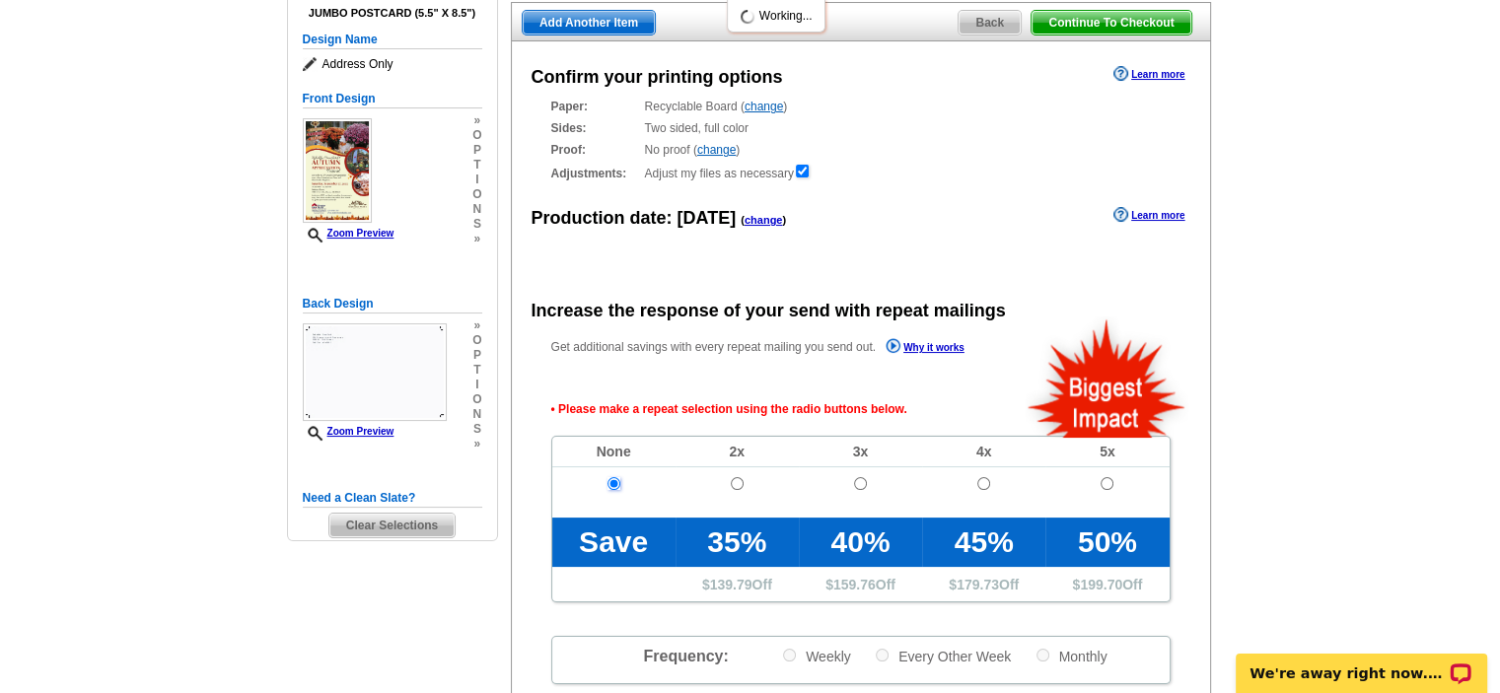
scroll to position [47, 0]
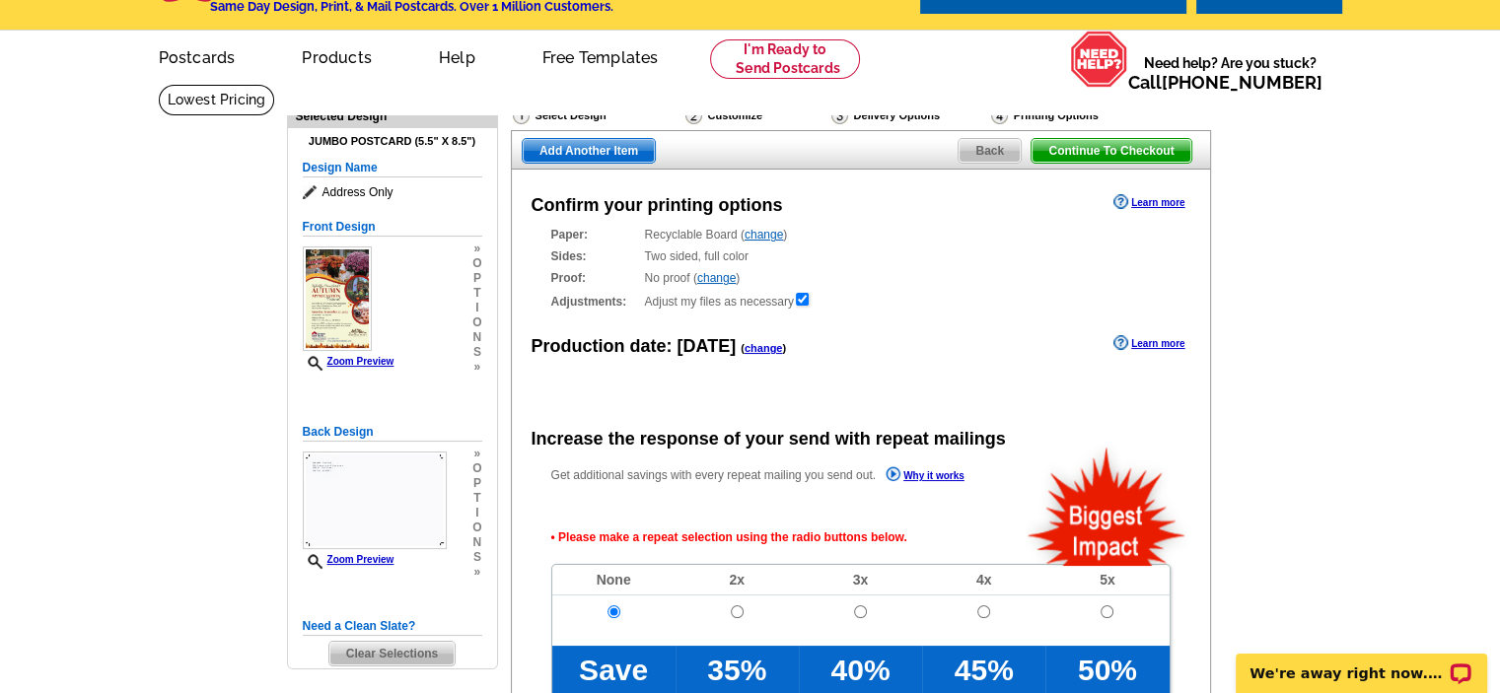
click at [1123, 150] on span "Continue To Checkout" at bounding box center [1110, 151] width 159 height 24
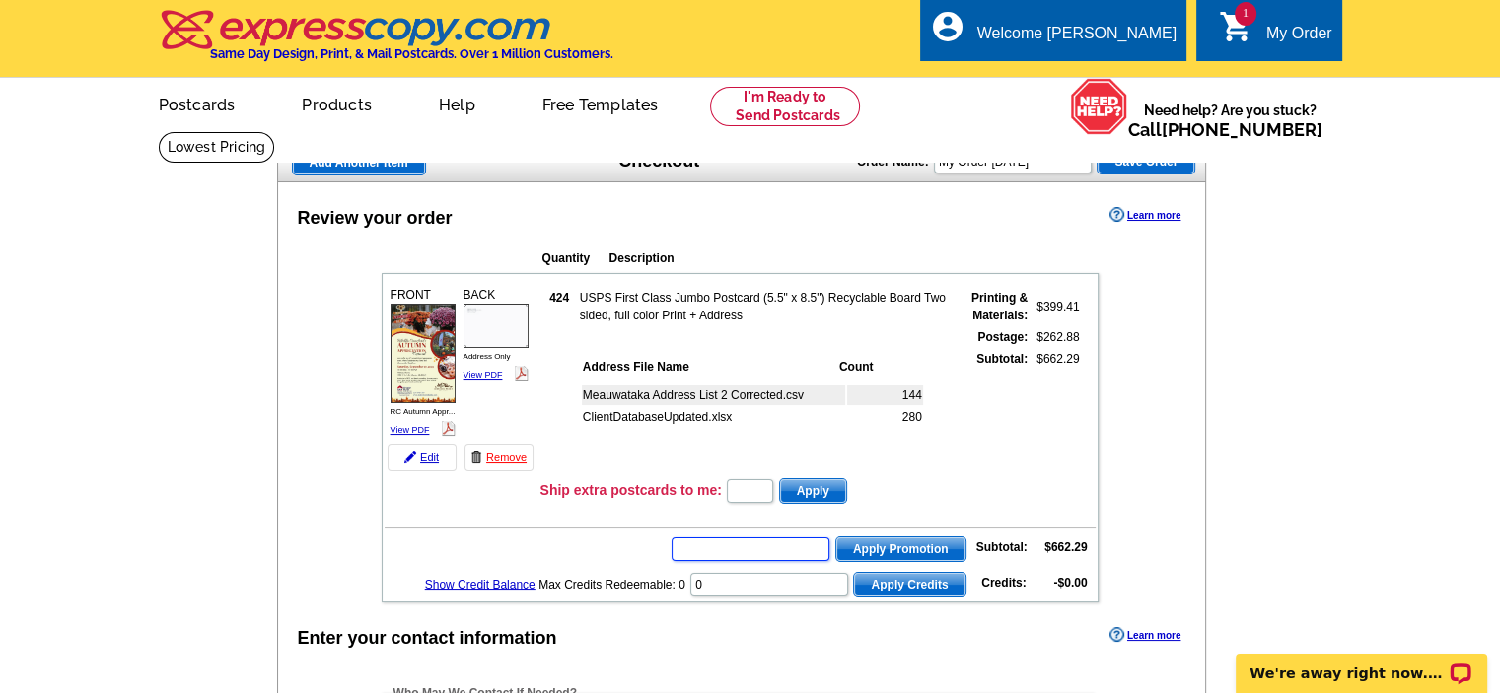
click at [783, 549] on input "text" at bounding box center [750, 549] width 158 height 24
type input "grow0825"
click at [876, 548] on span "Apply Promotion" at bounding box center [900, 549] width 129 height 24
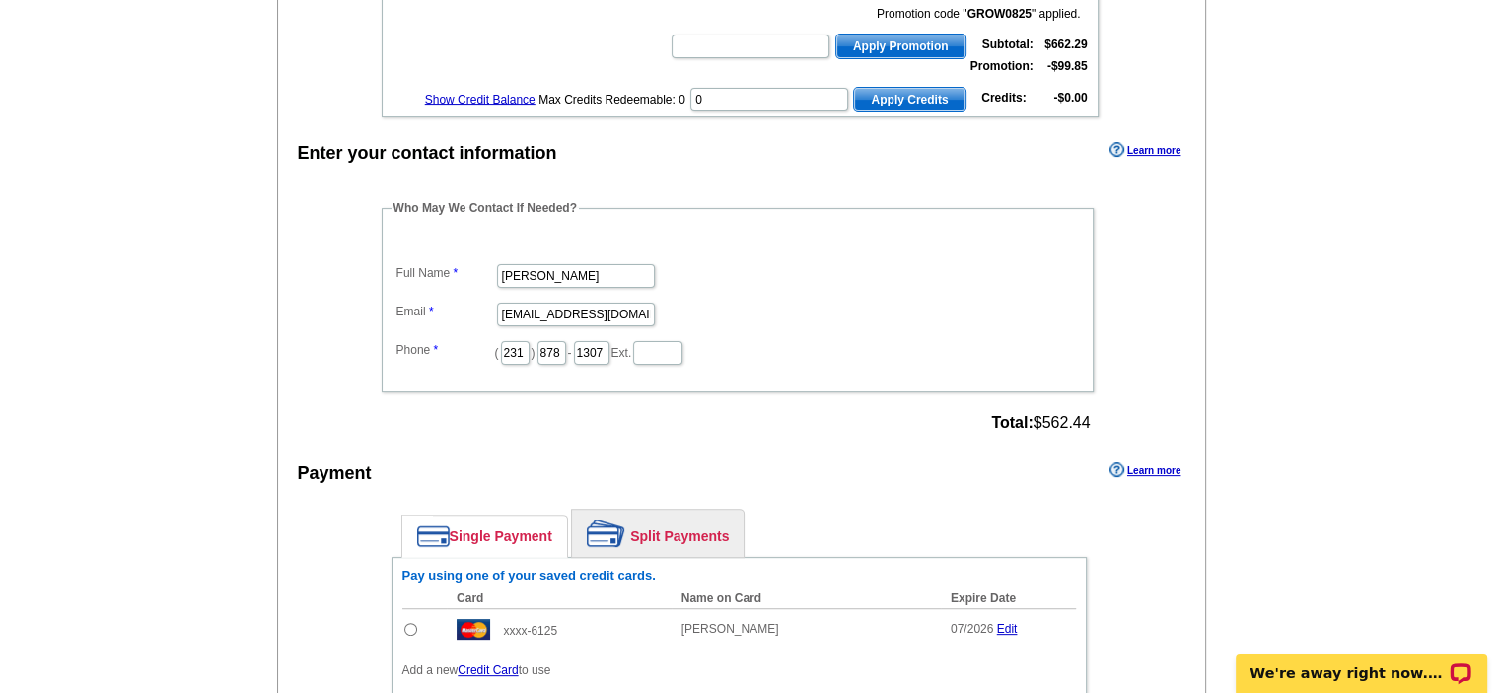
scroll to position [592, 0]
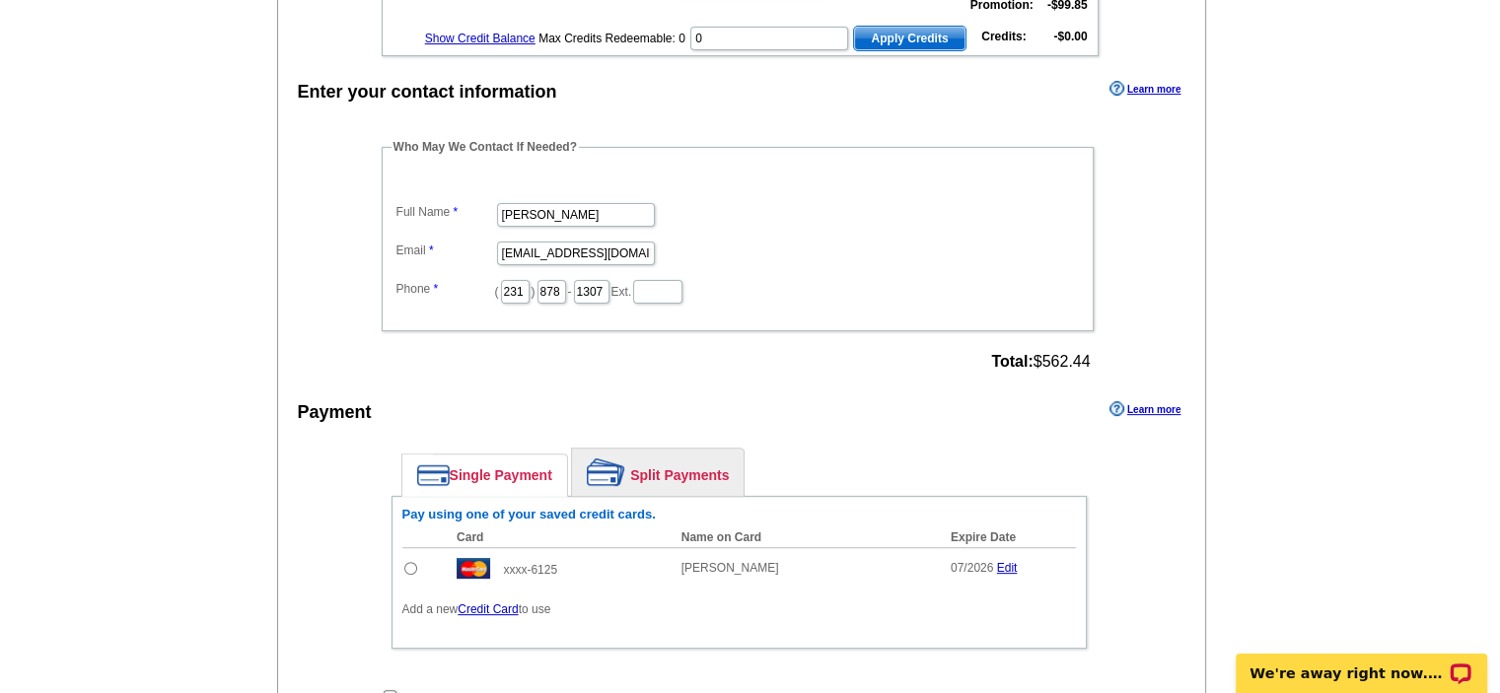
click at [402, 555] on td at bounding box center [424, 567] width 45 height 41
click at [407, 562] on input "radio" at bounding box center [410, 568] width 13 height 13
radio input "true"
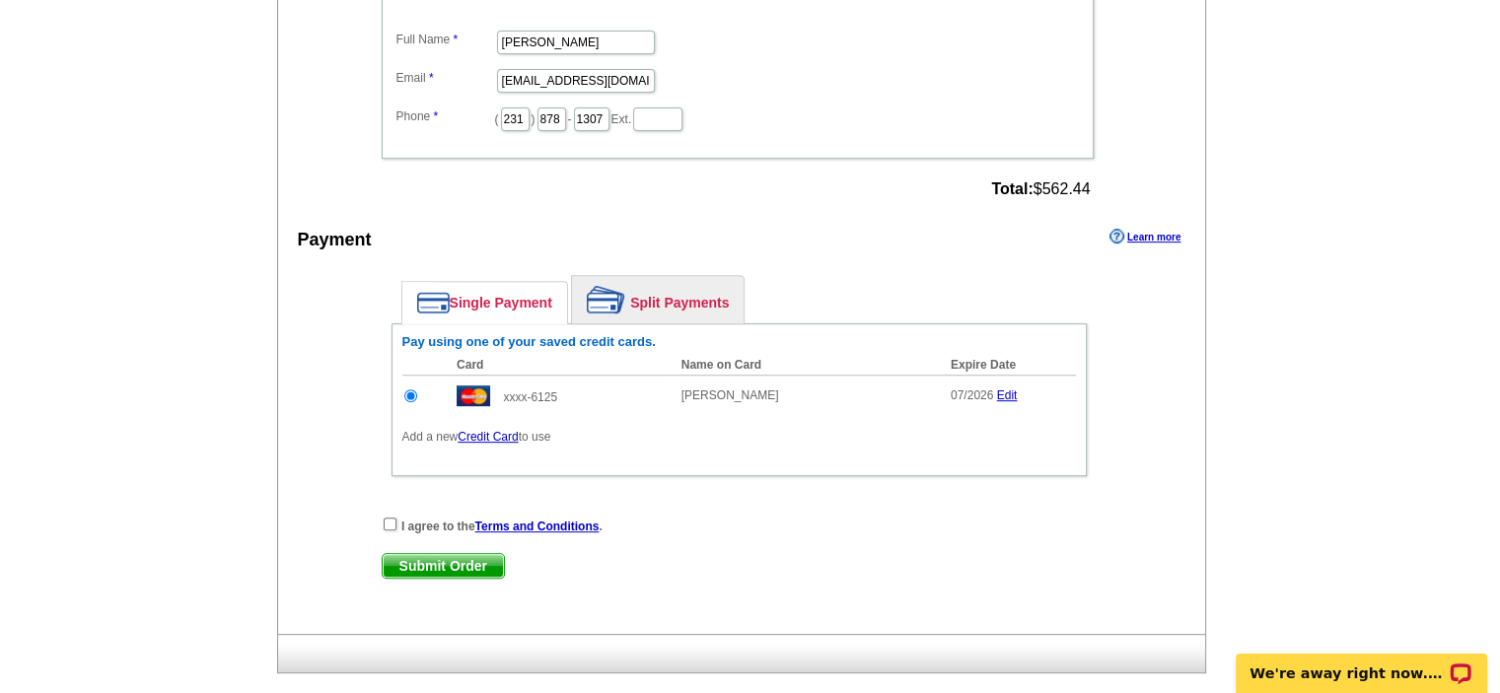
scroll to position [789, 0]
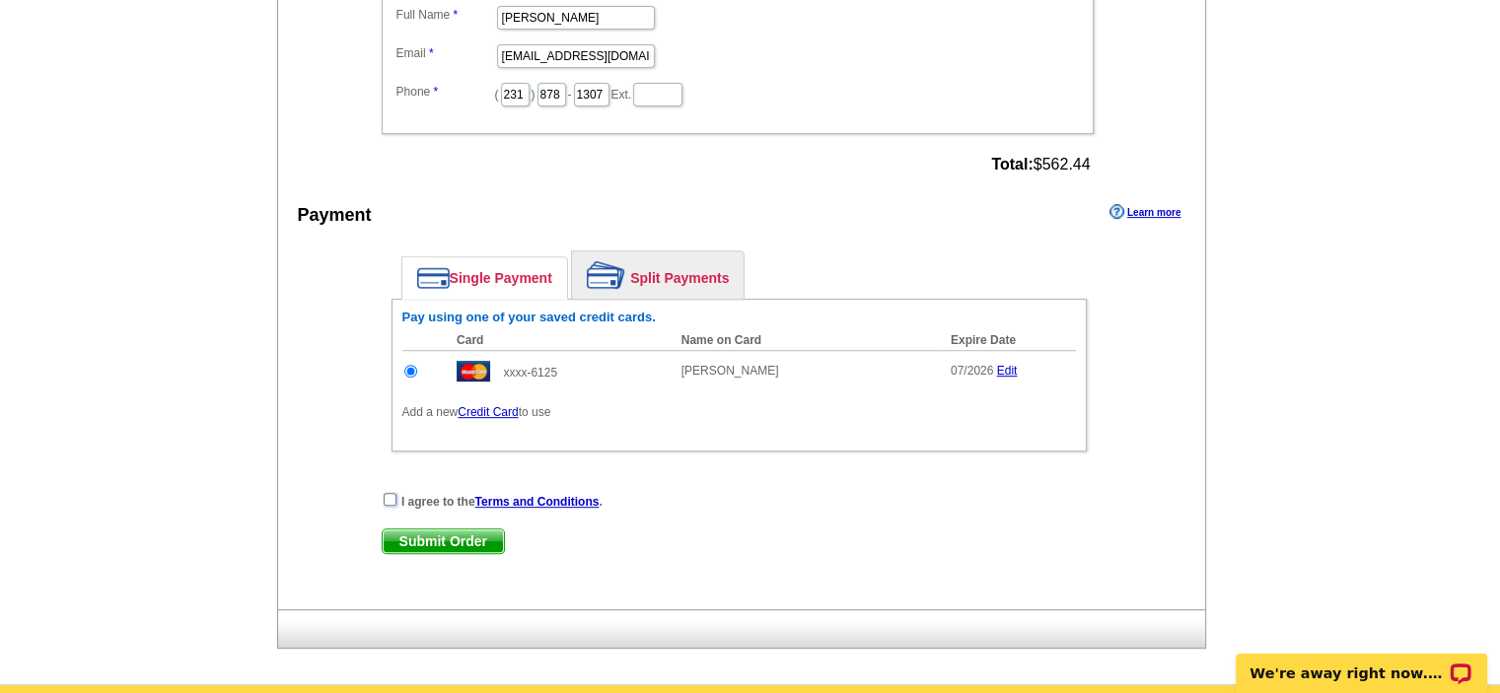
click at [390, 493] on input "checkbox" at bounding box center [390, 499] width 13 height 13
checkbox input "true"
click at [433, 535] on span "Submit Order" at bounding box center [443, 541] width 121 height 24
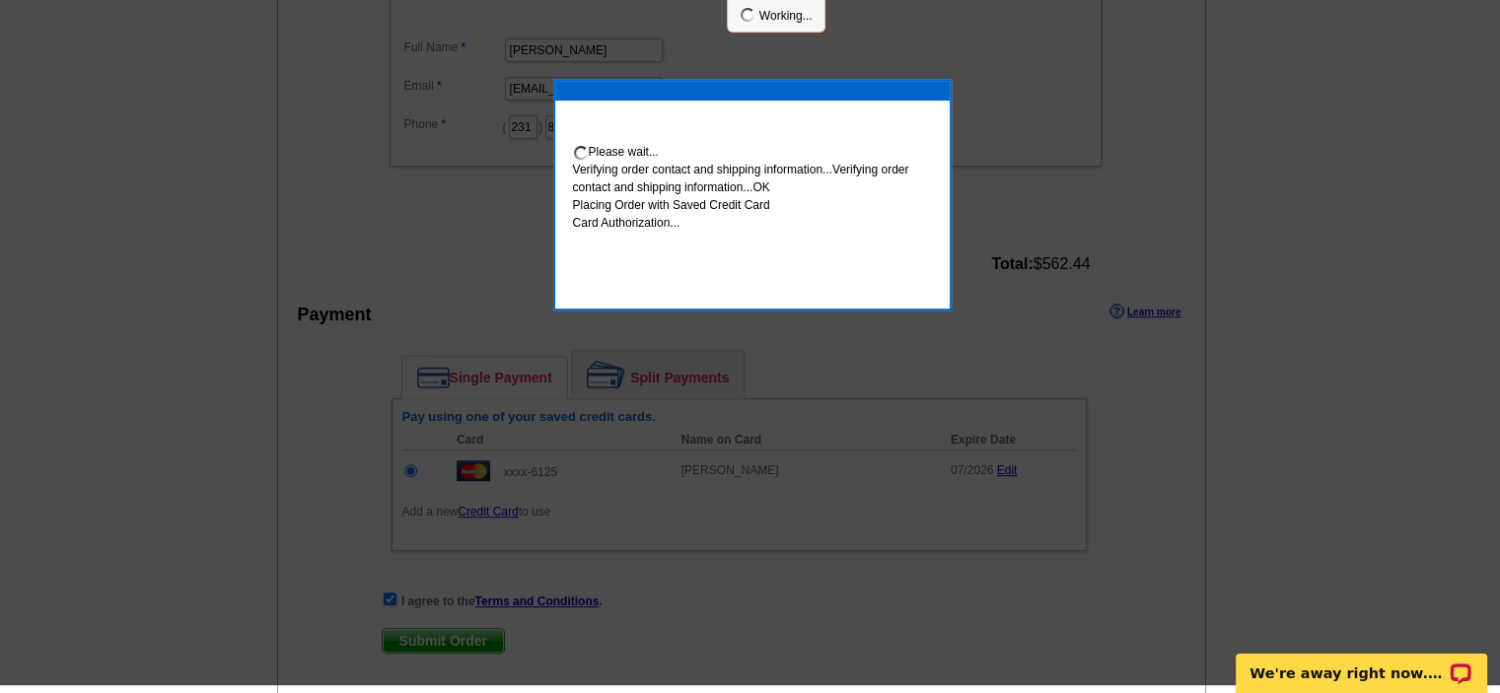
scroll to position [781, 0]
